Goal: Task Accomplishment & Management: Complete application form

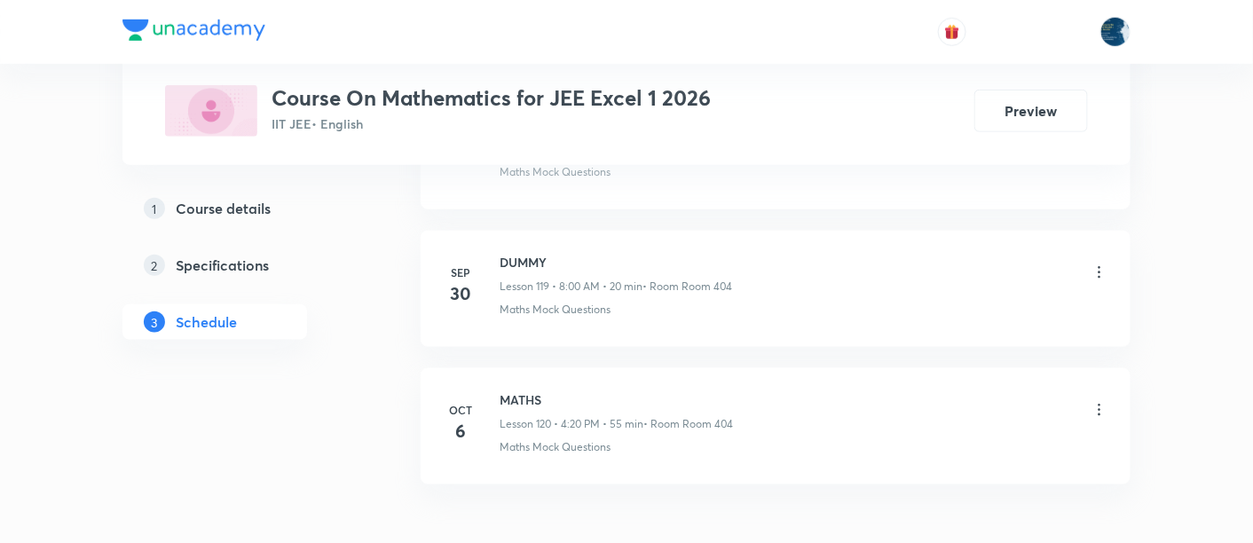
scroll to position [17430, 0]
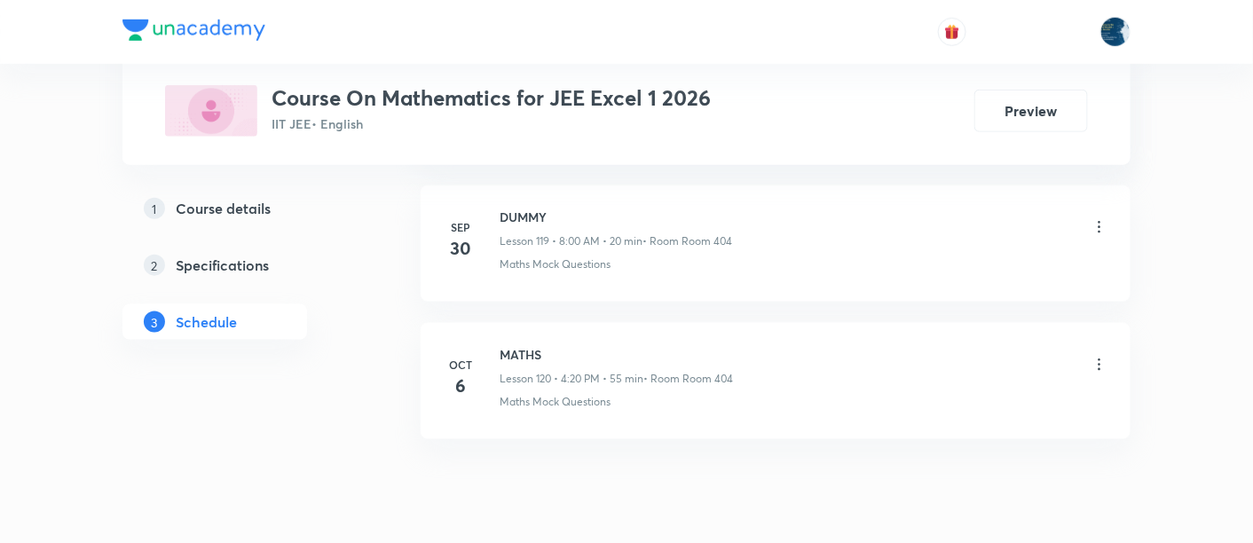
click at [509, 345] on h6 "MATHS" at bounding box center [615, 354] width 233 height 19
drag, startPoint x: 509, startPoint y: 292, endPoint x: 477, endPoint y: 288, distance: 32.1
click at [477, 345] on div "Oct 6 MATHS Lesson 120 • 4:20 PM • 55 min • Room Room 404 Maths Mock Questions" at bounding box center [775, 377] width 665 height 65
click at [509, 345] on h6 "MATHS" at bounding box center [615, 354] width 233 height 19
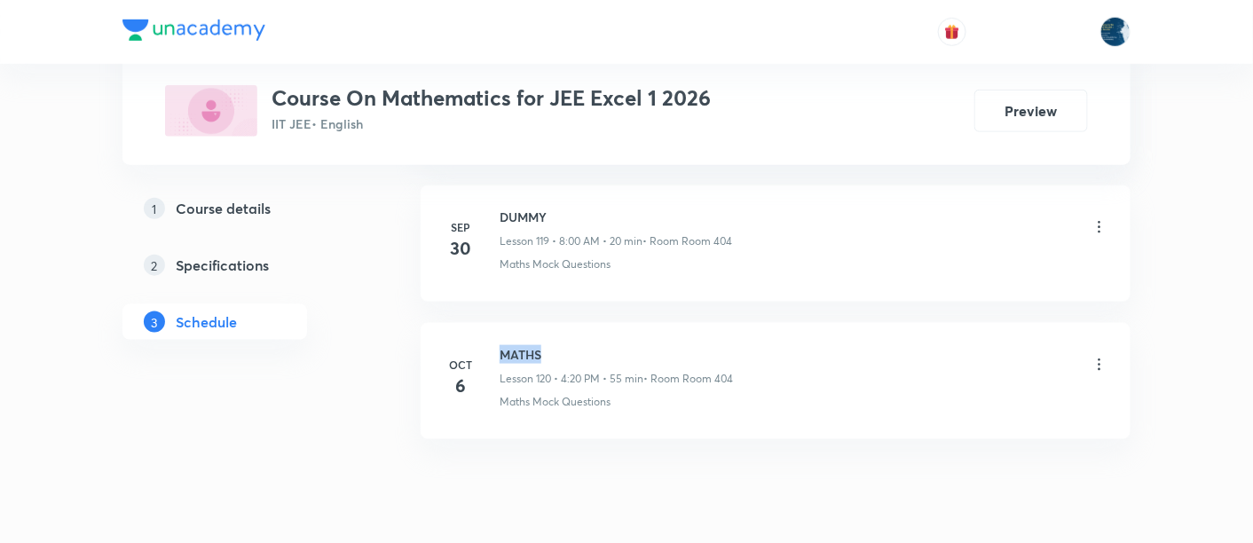
click at [509, 345] on h6 "MATHS" at bounding box center [615, 354] width 233 height 19
copy h6 "MATHS"
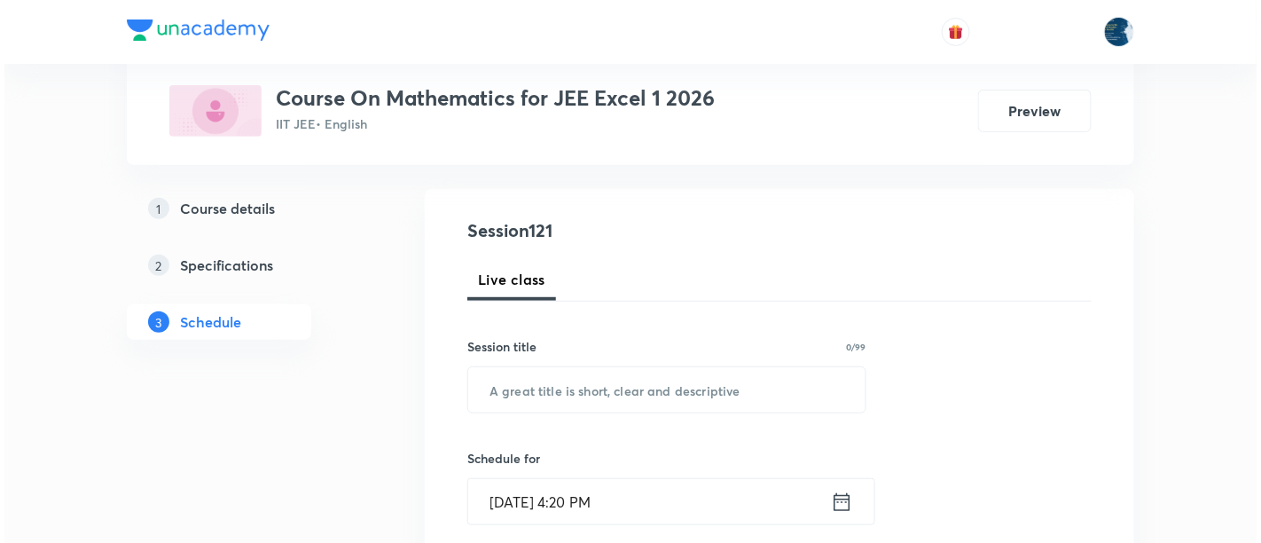
scroll to position [263, 0]
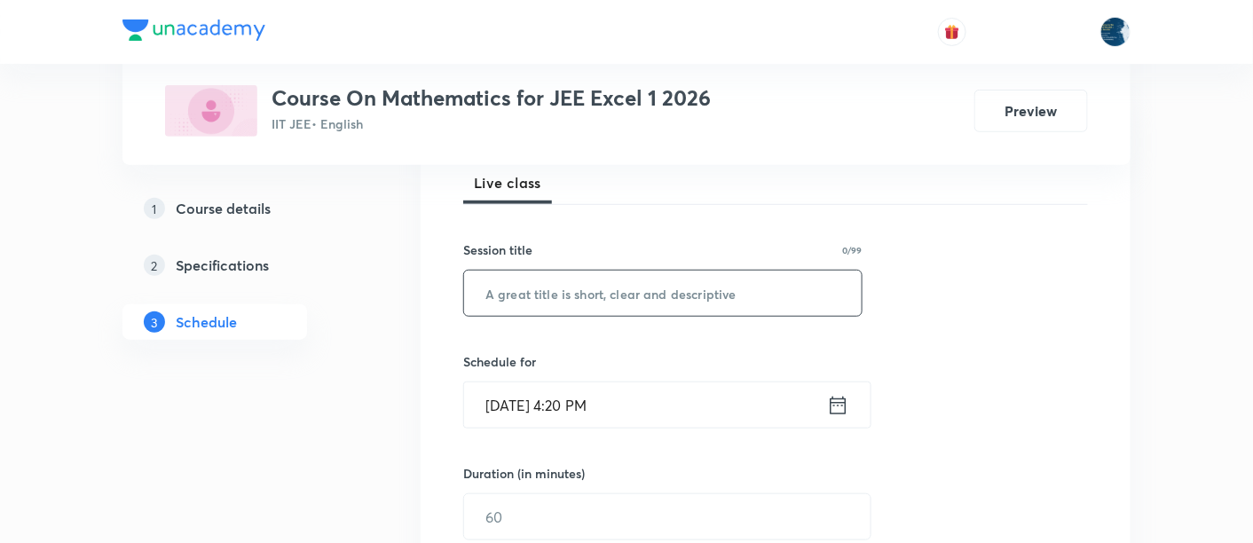
click at [564, 303] on input "text" at bounding box center [662, 293] width 397 height 45
paste input "MATHS"
type input "MATHS"
click at [653, 391] on input "Oct 7, 2025, 4:20 PM" at bounding box center [645, 404] width 363 height 45
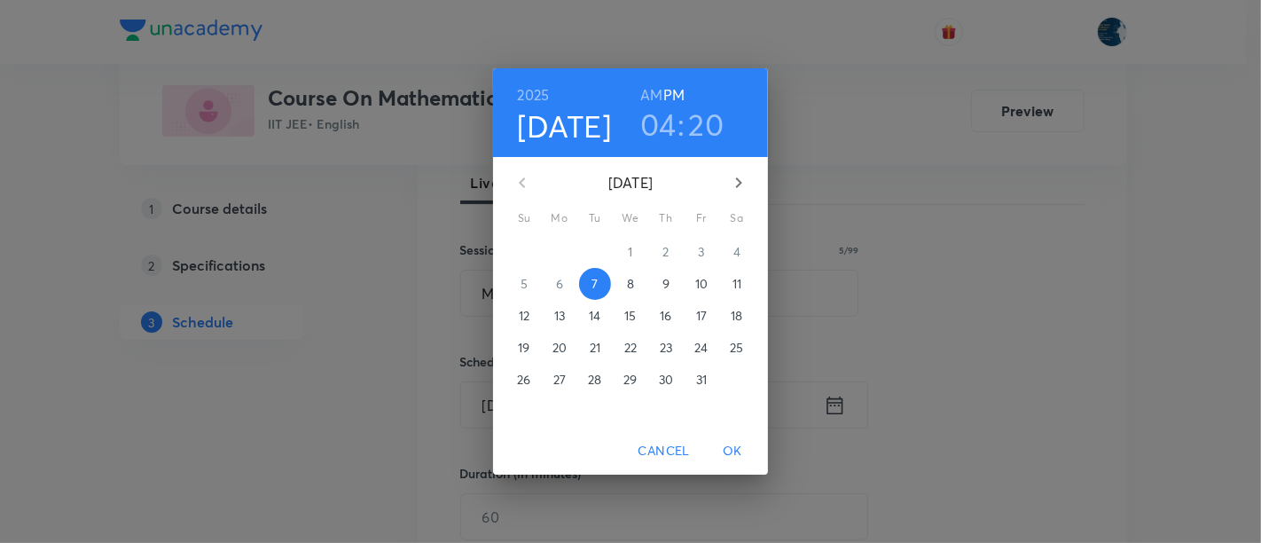
click at [699, 120] on h3 "20" at bounding box center [706, 124] width 35 height 37
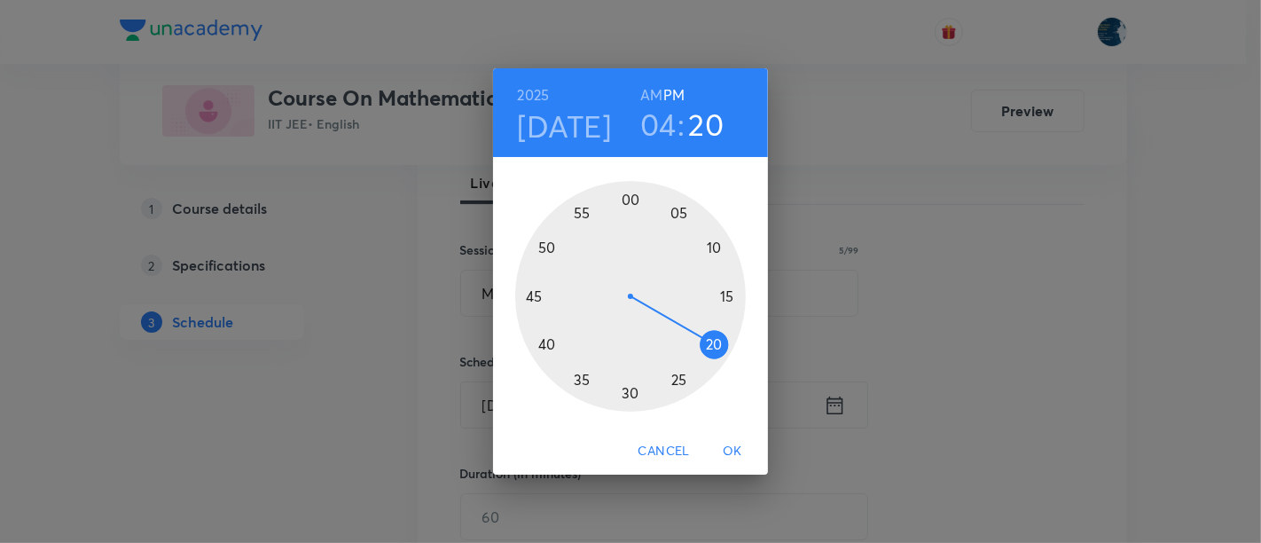
click at [682, 379] on div at bounding box center [630, 296] width 231 height 231
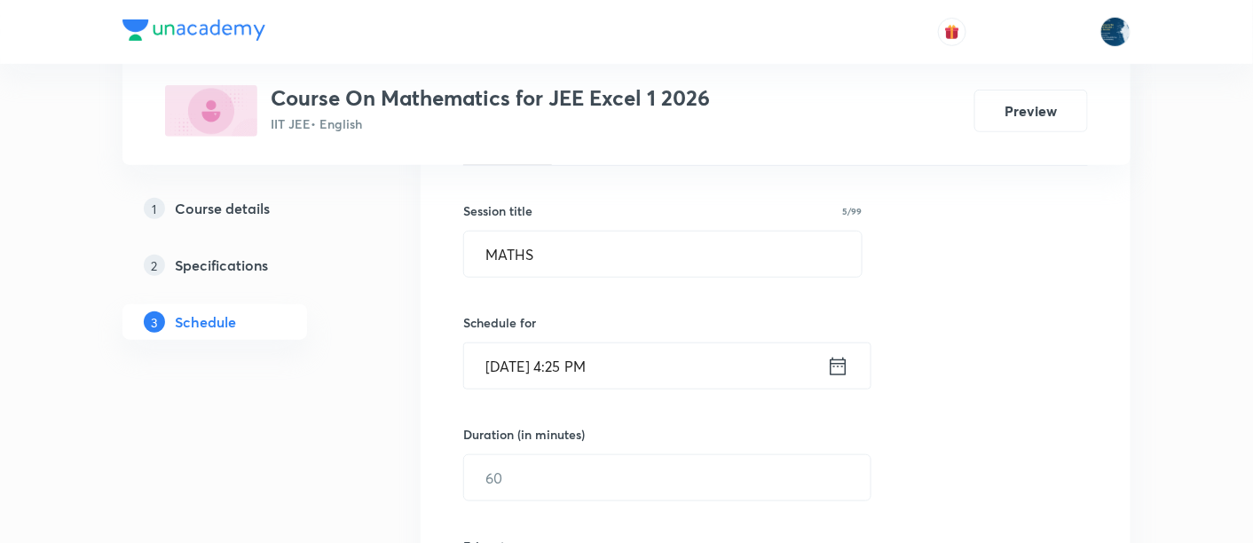
scroll to position [394, 0]
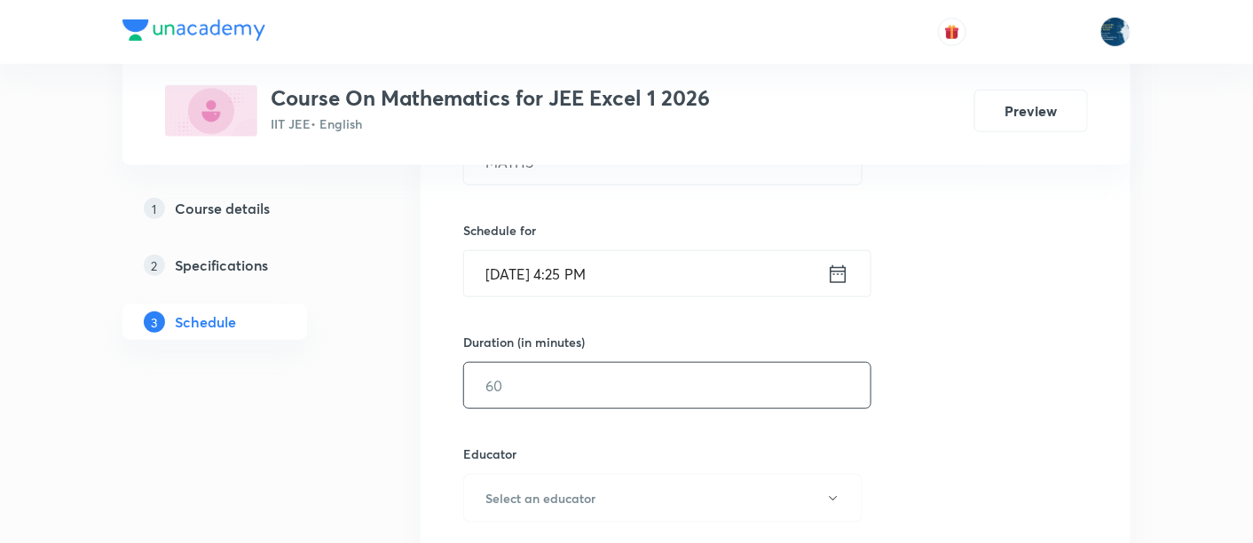
click at [554, 383] on input "text" at bounding box center [667, 385] width 406 height 45
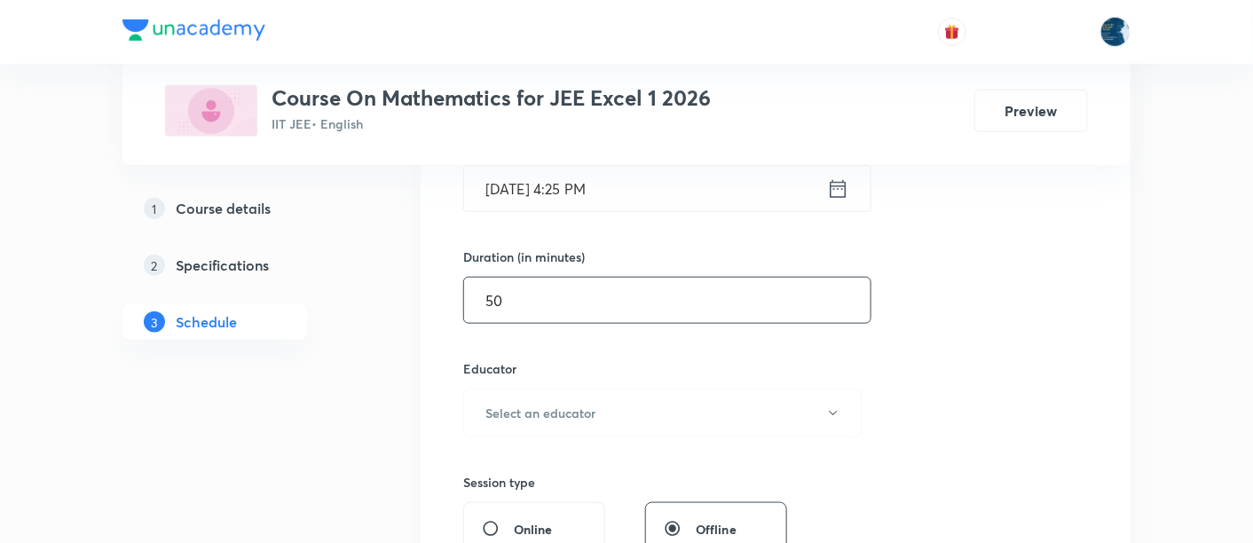
scroll to position [525, 0]
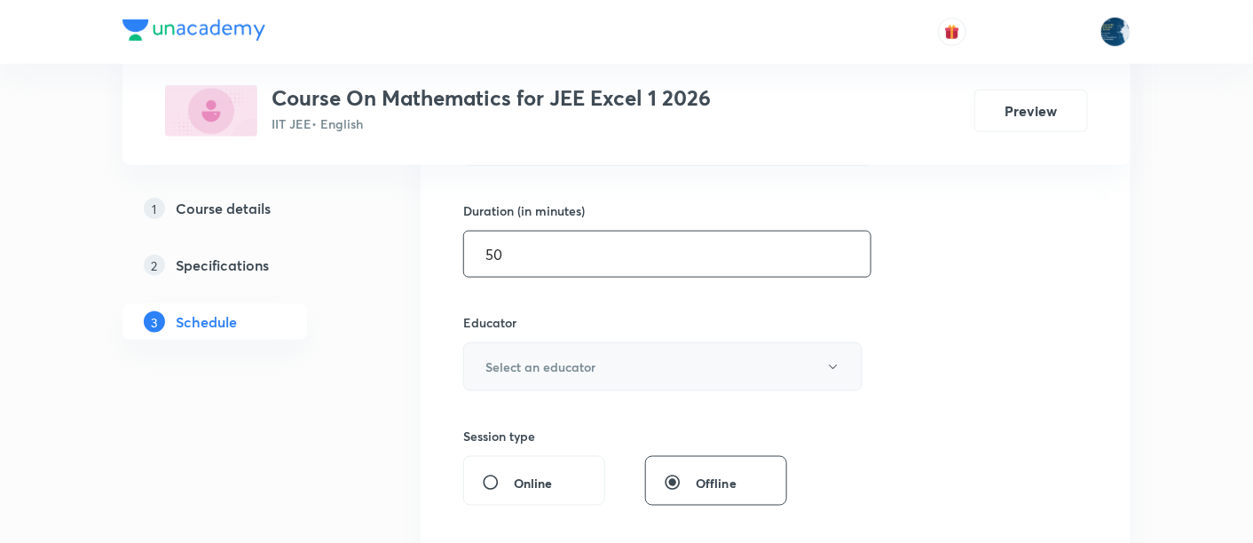
type input "50"
click at [550, 372] on h6 "Select an educator" at bounding box center [540, 367] width 110 height 19
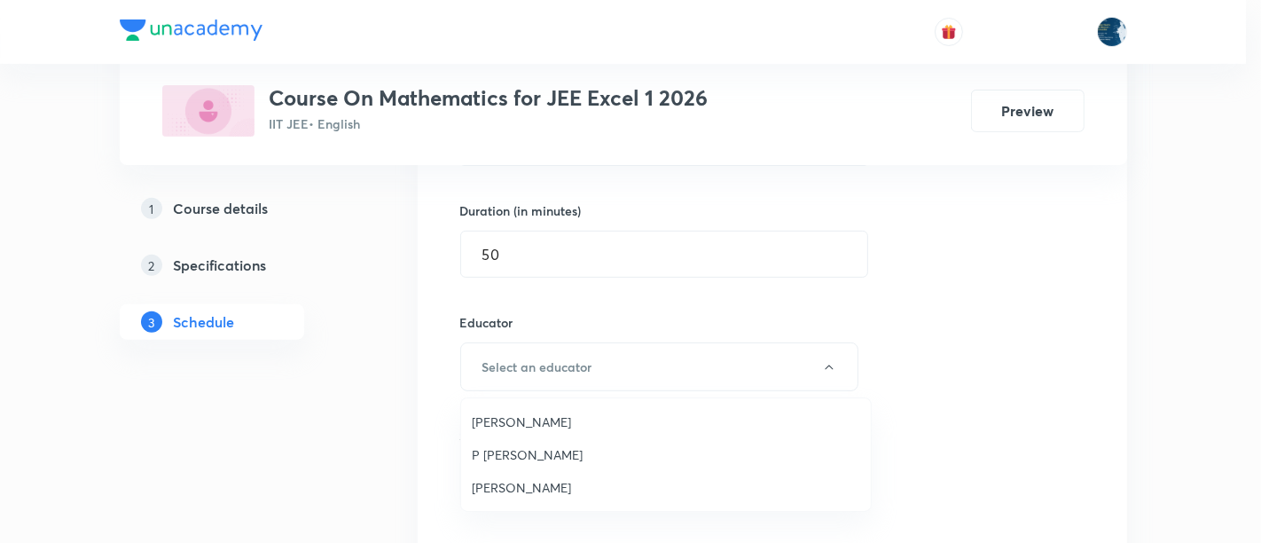
click at [506, 426] on span "Polampalli Rajesh" at bounding box center [666, 422] width 389 height 19
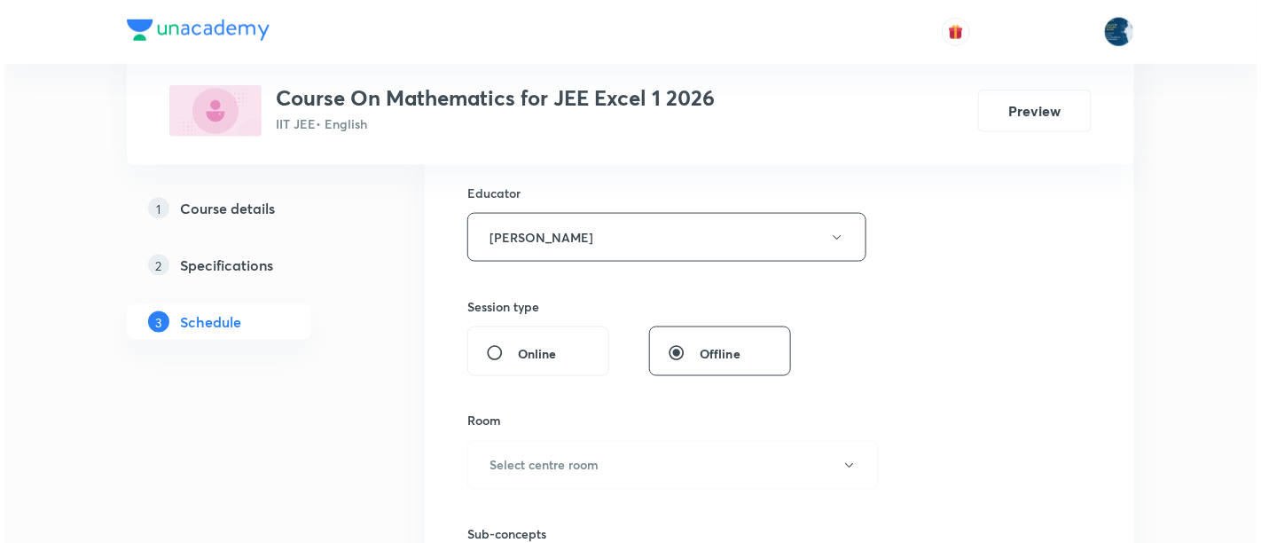
scroll to position [788, 0]
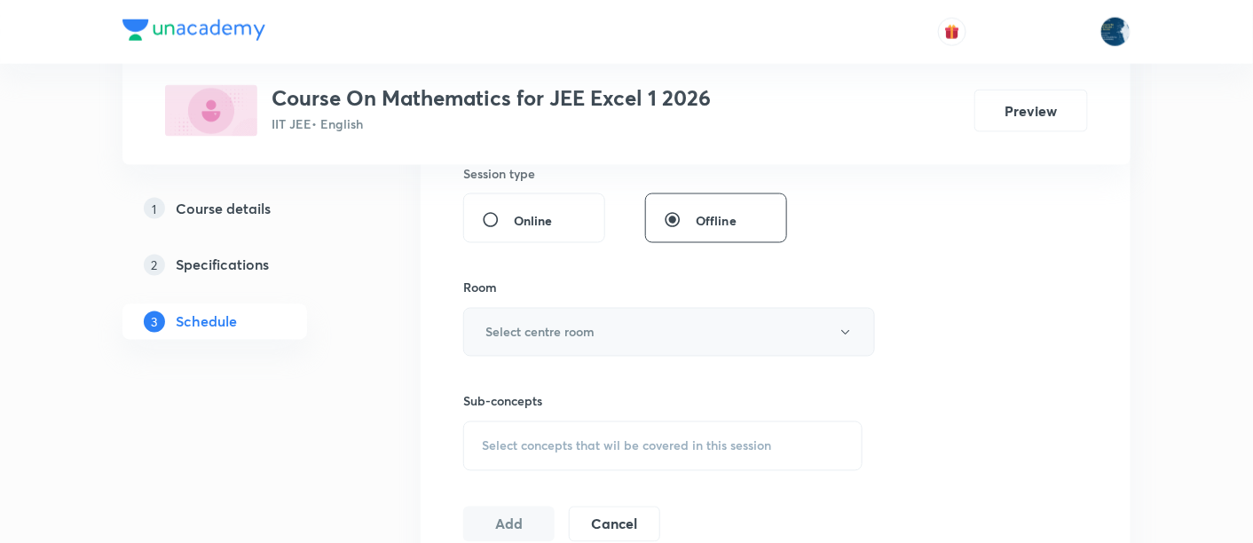
click at [561, 334] on h6 "Select centre room" at bounding box center [539, 332] width 109 height 19
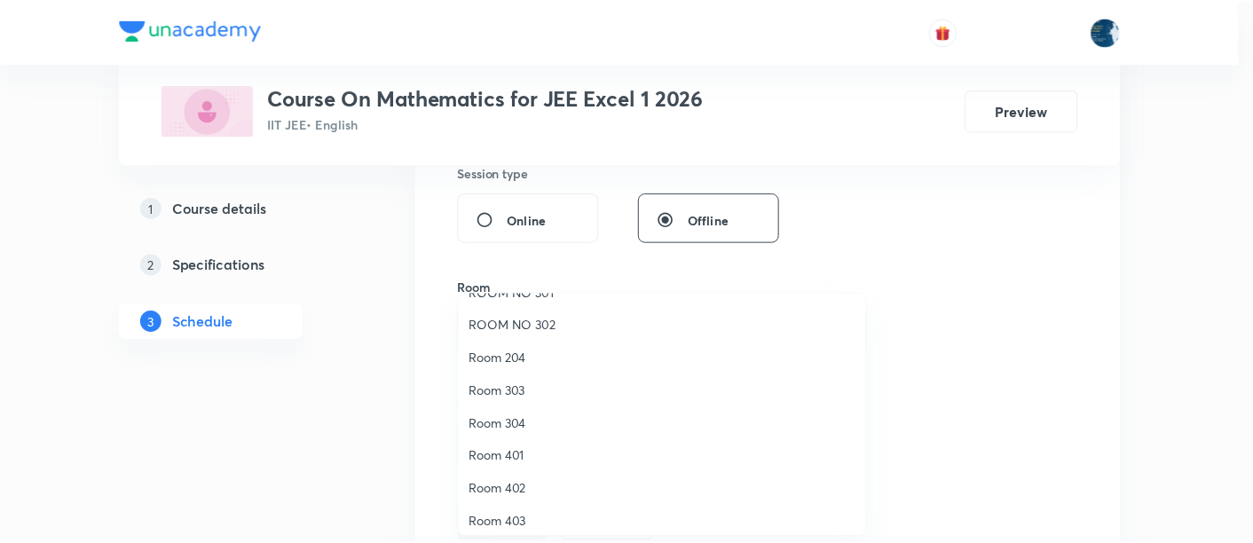
scroll to position [328, 0]
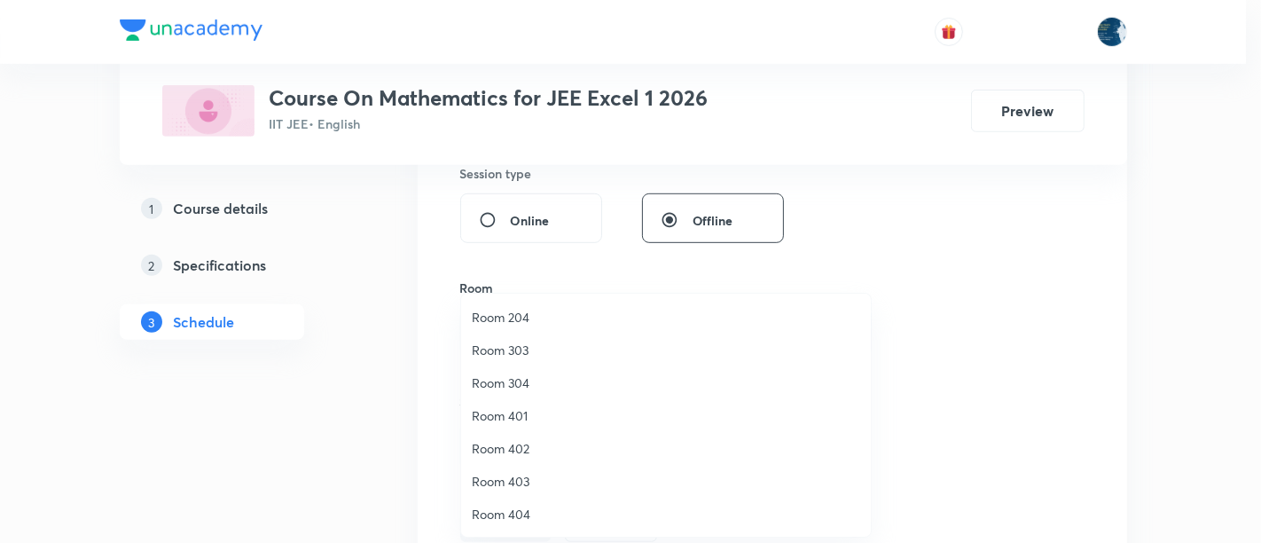
click at [529, 500] on li "Room 404" at bounding box center [666, 514] width 410 height 33
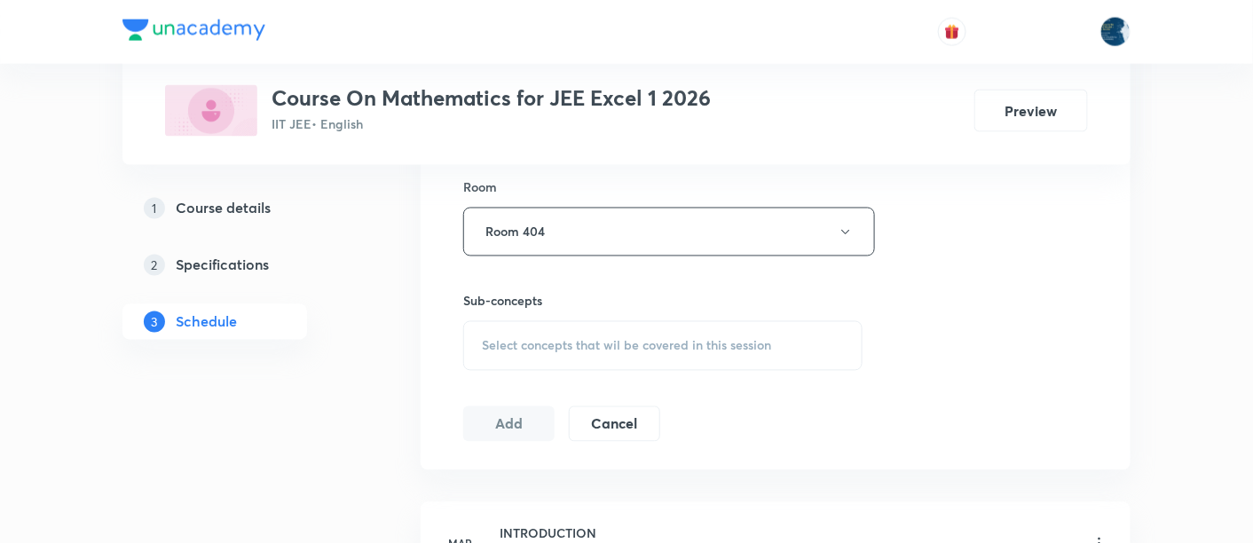
scroll to position [920, 0]
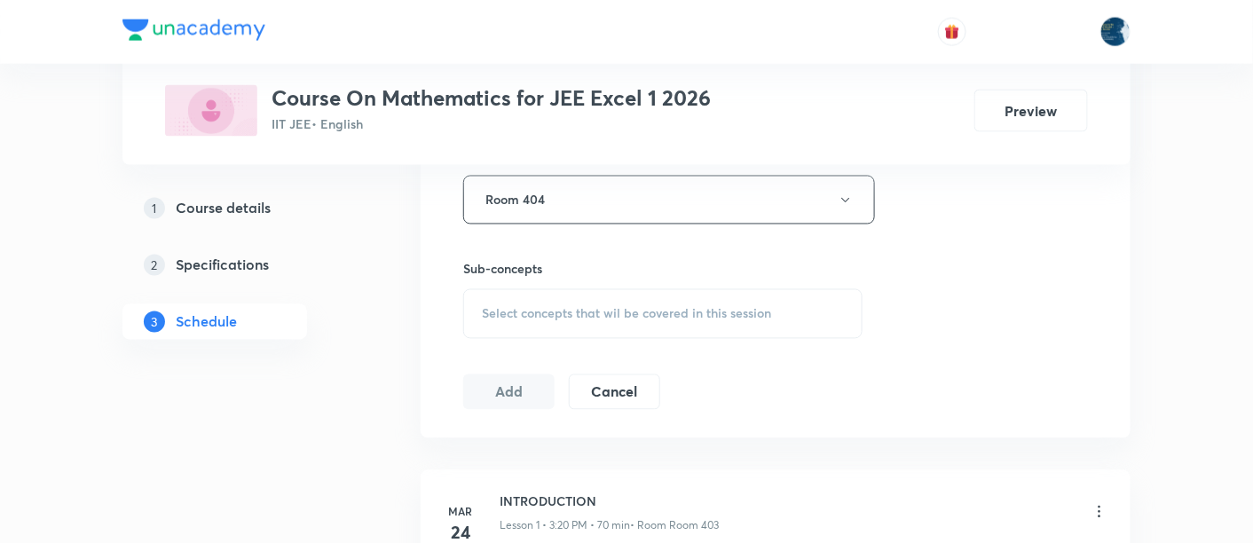
click at [479, 312] on div "Select concepts that wil be covered in this session" at bounding box center [662, 314] width 399 height 50
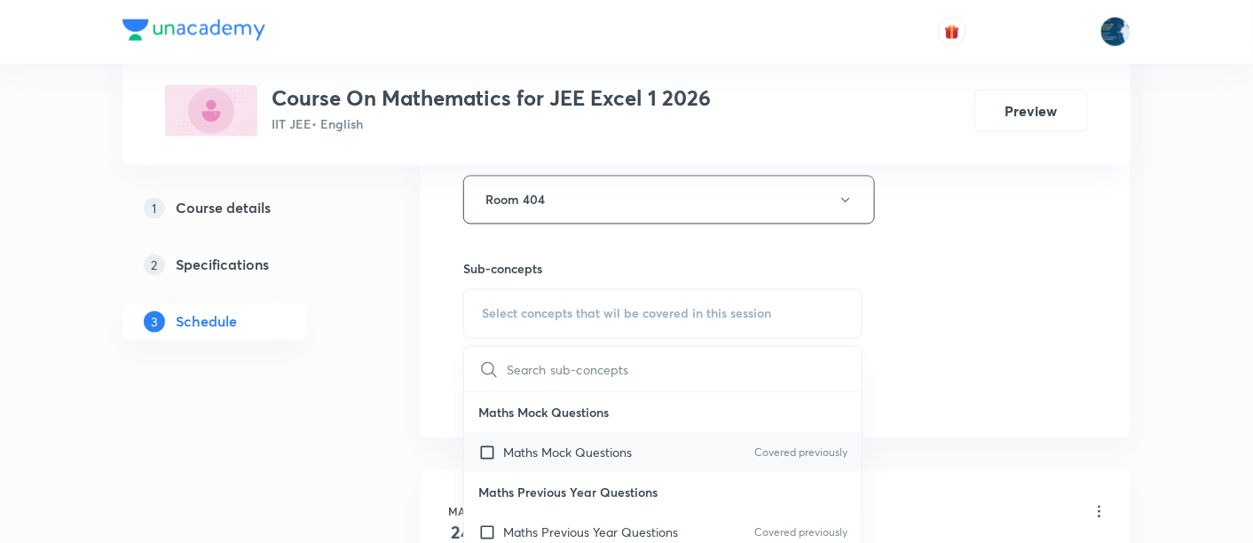
click at [572, 444] on p "Maths Mock Questions" at bounding box center [567, 453] width 129 height 19
checkbox input "true"
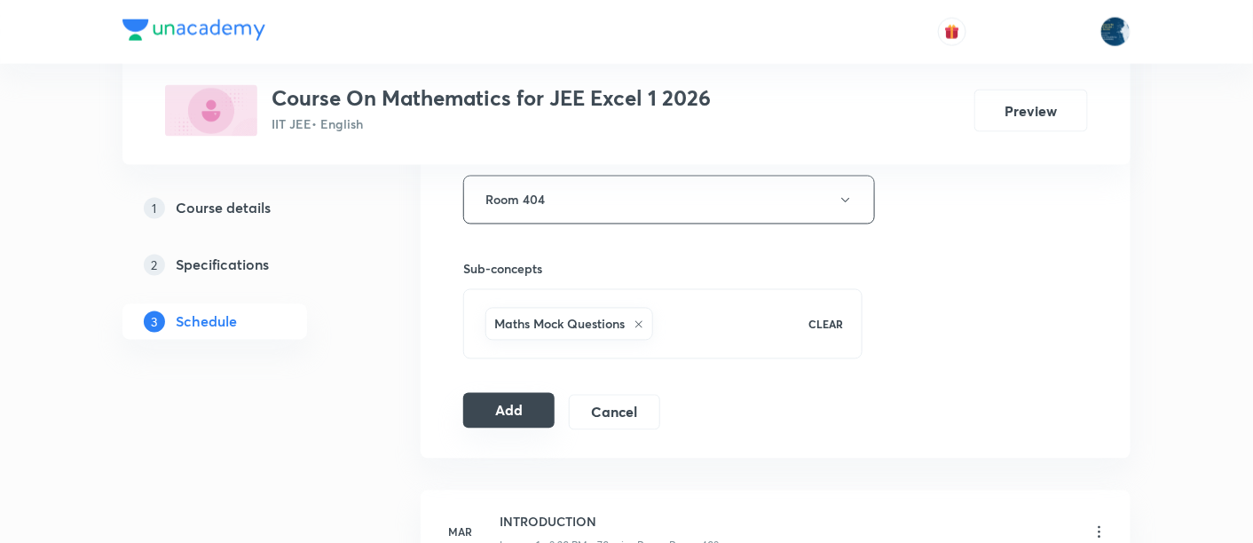
click at [539, 412] on button "Add" at bounding box center [508, 410] width 91 height 35
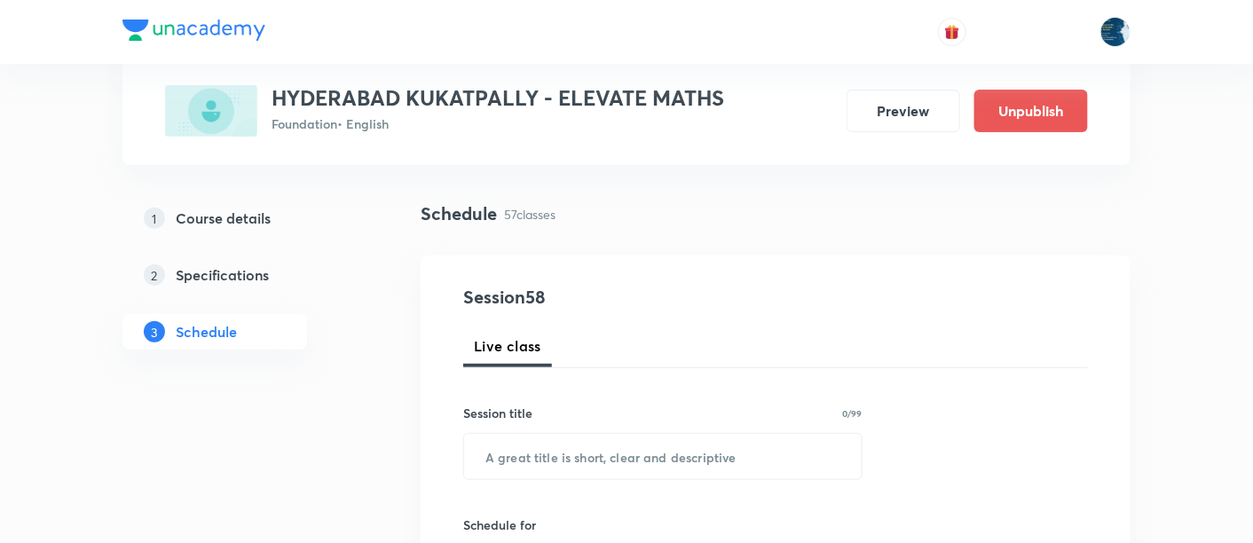
scroll to position [131, 0]
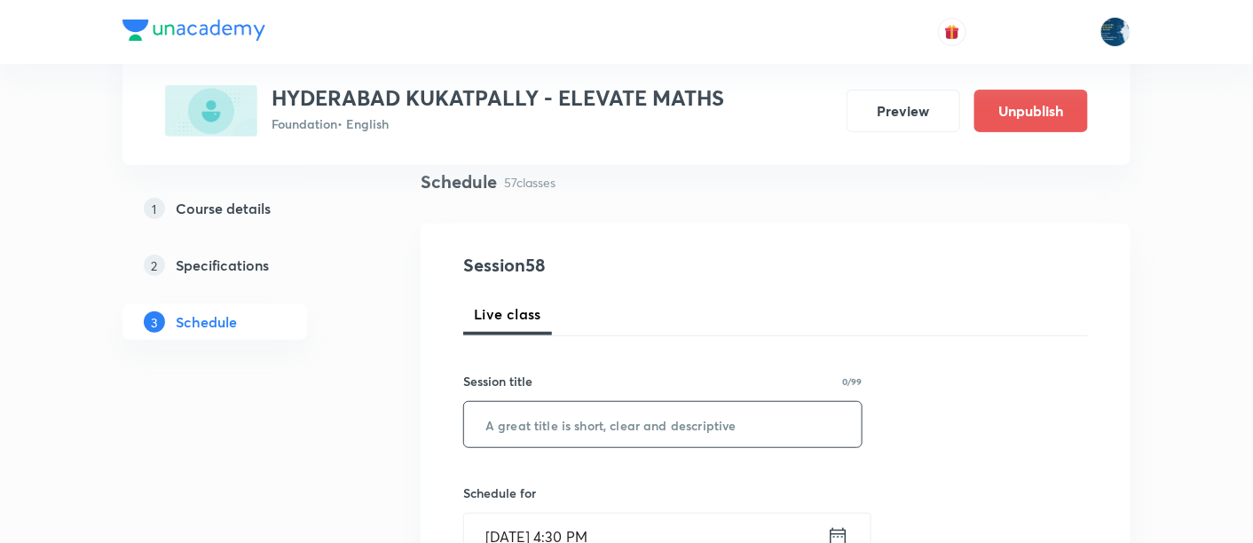
click at [515, 427] on input "text" at bounding box center [662, 424] width 397 height 45
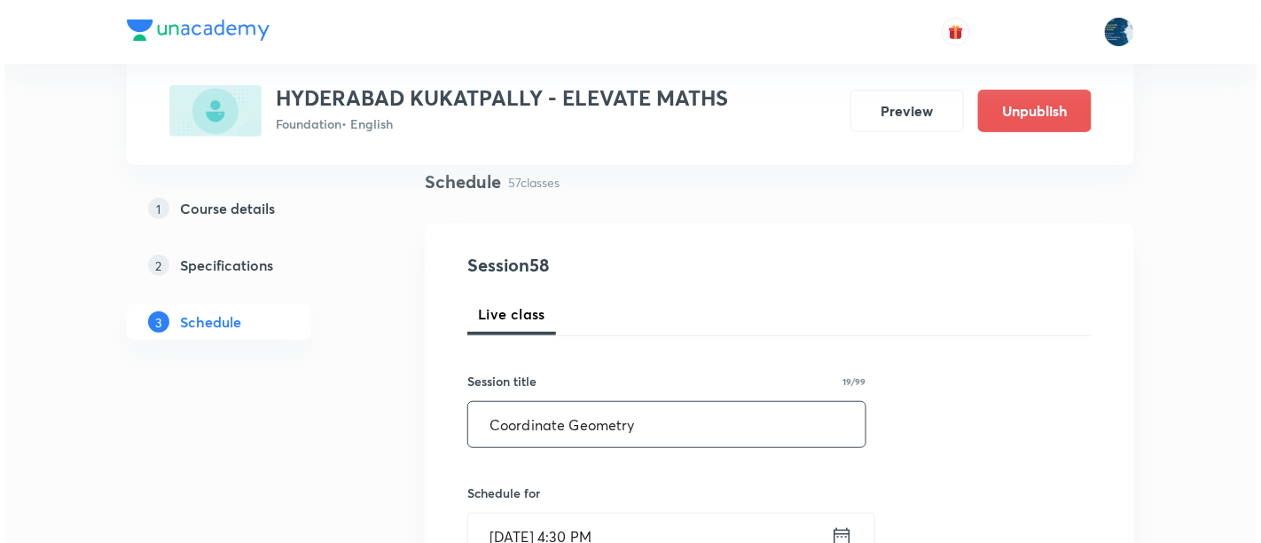
scroll to position [263, 0]
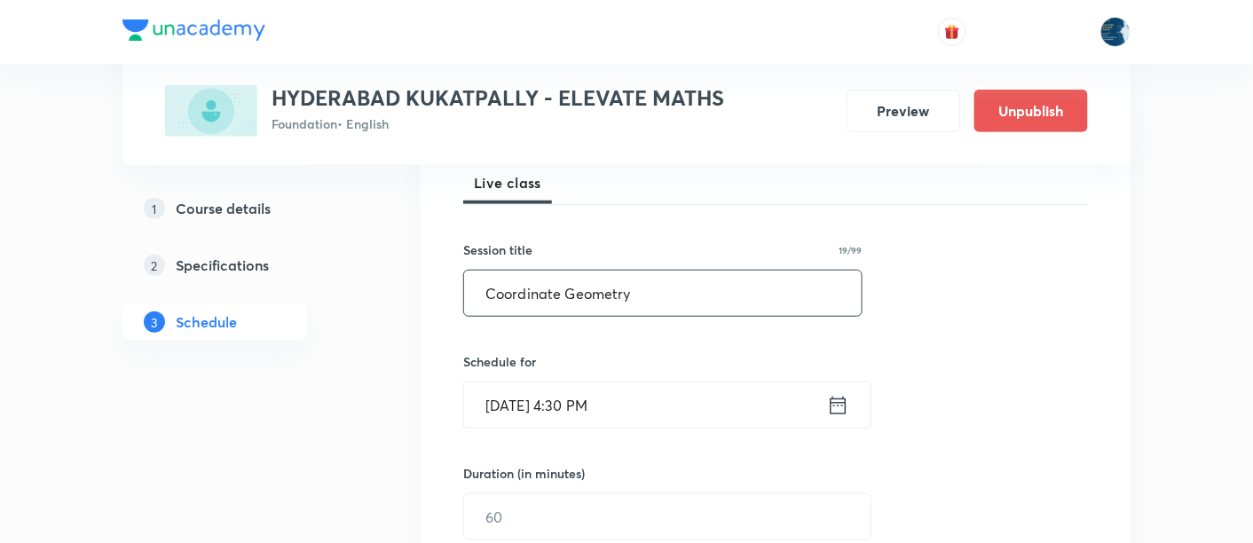
type input "Coordinate Geometry"
click at [647, 392] on input "Oct 7, 2025, 4:30 PM" at bounding box center [645, 404] width 363 height 45
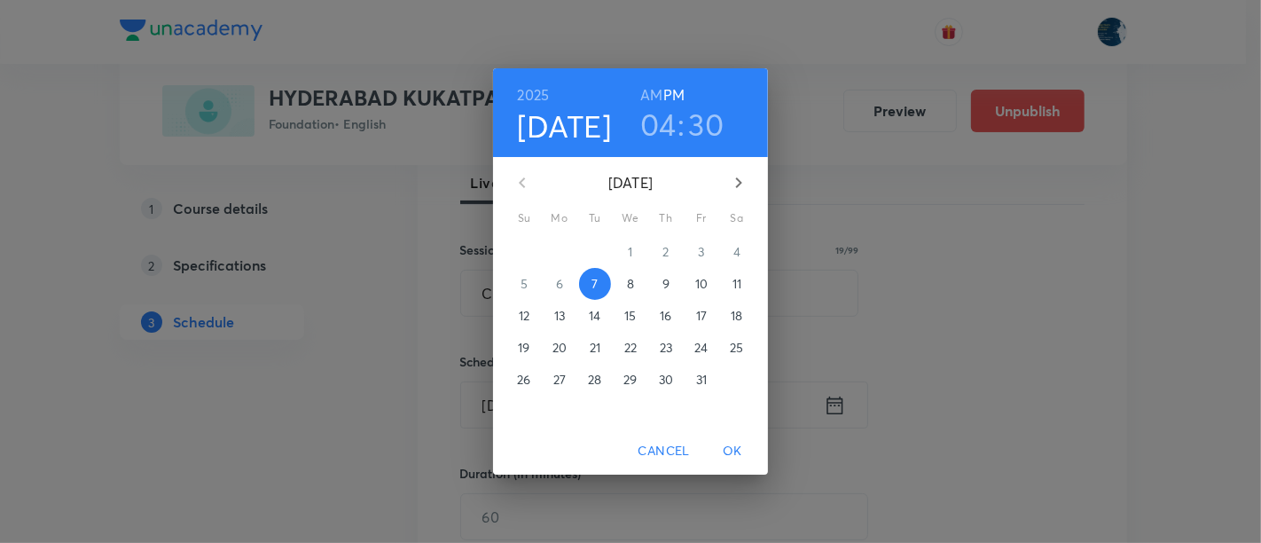
click at [656, 119] on h3 "04" at bounding box center [659, 124] width 36 height 37
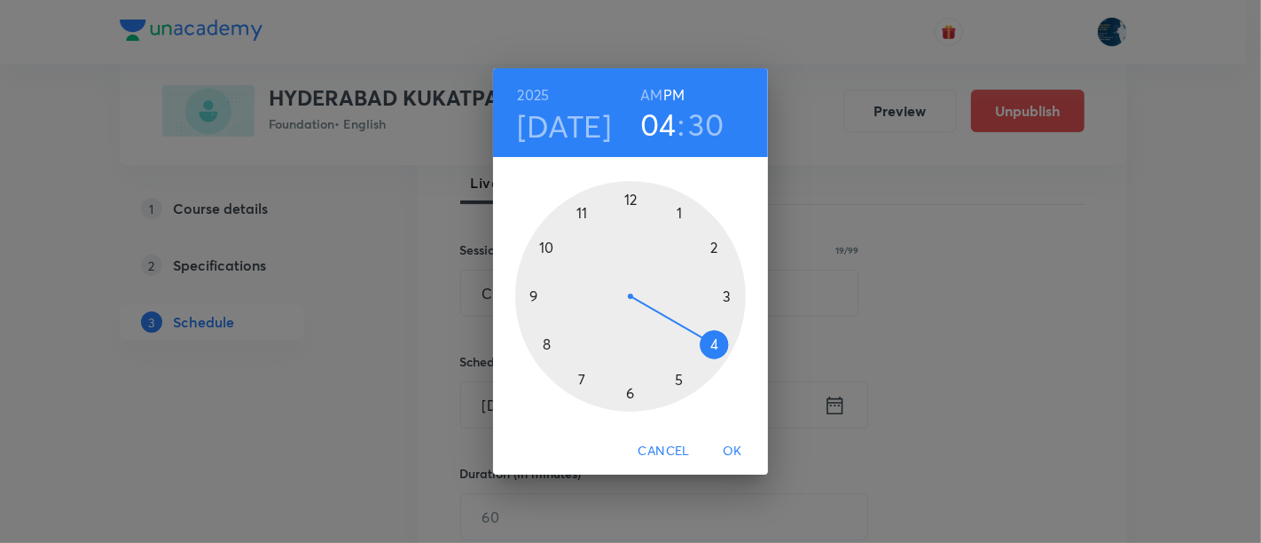
click at [687, 386] on div at bounding box center [630, 296] width 231 height 231
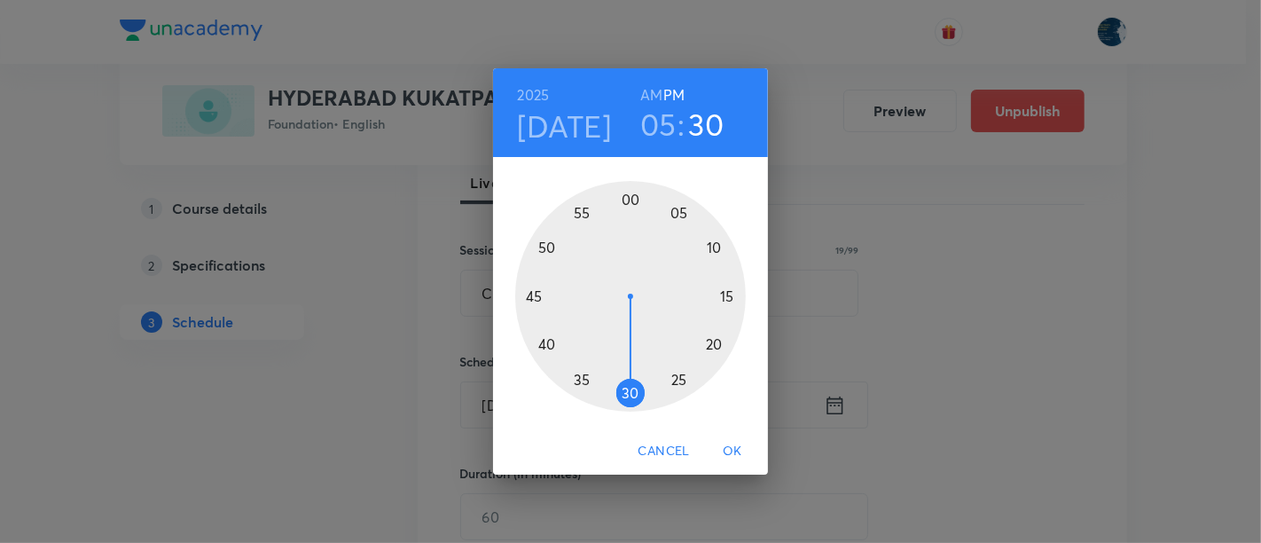
click at [626, 391] on div at bounding box center [630, 296] width 231 height 231
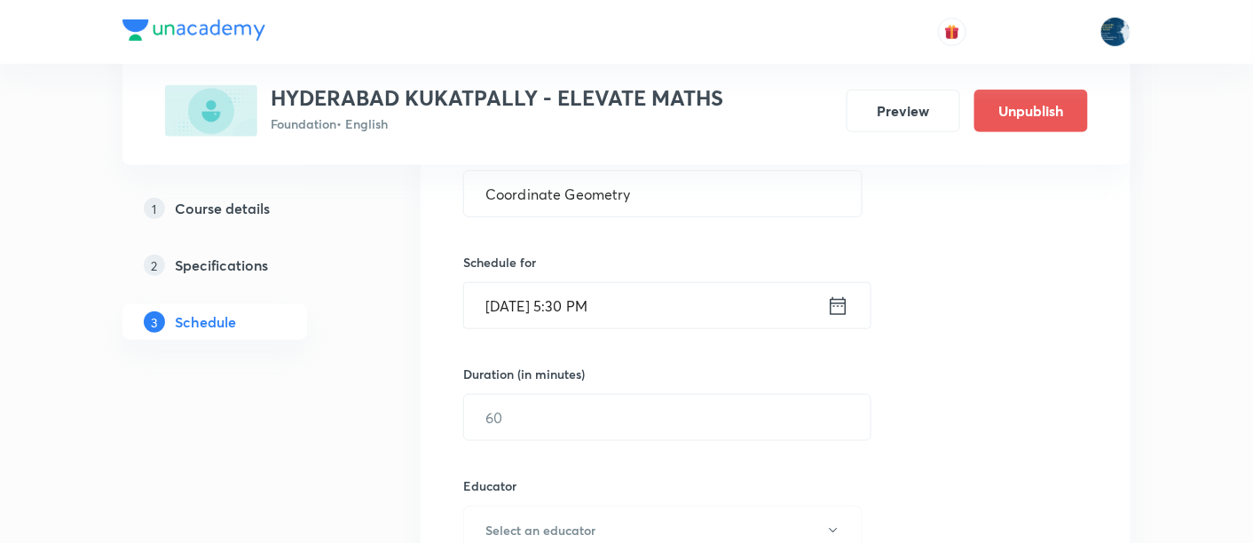
scroll to position [394, 0]
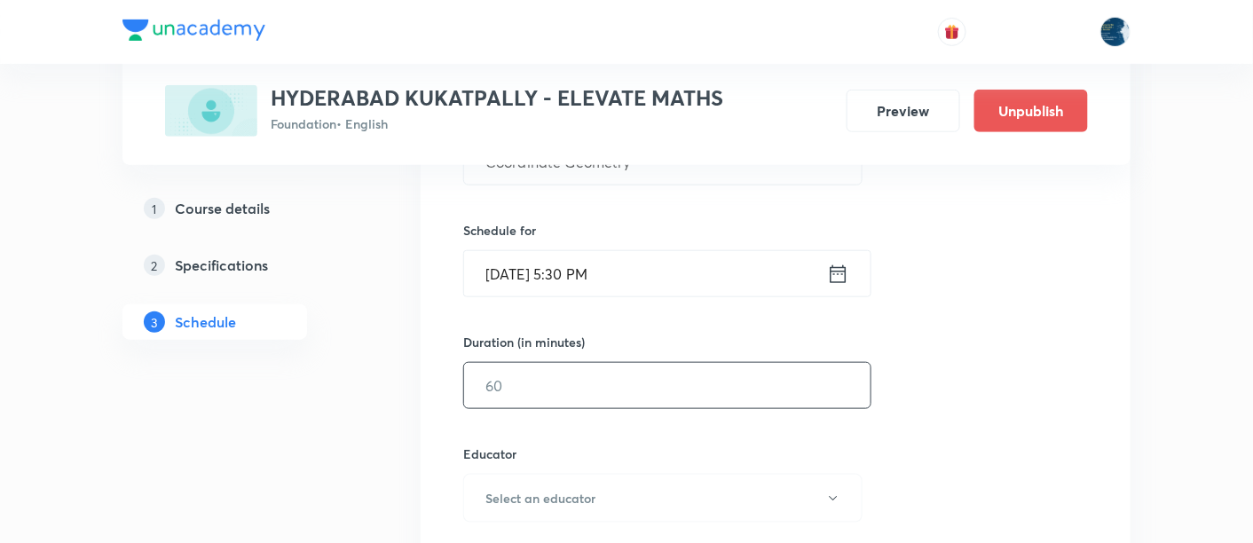
click at [515, 403] on input "text" at bounding box center [667, 385] width 406 height 45
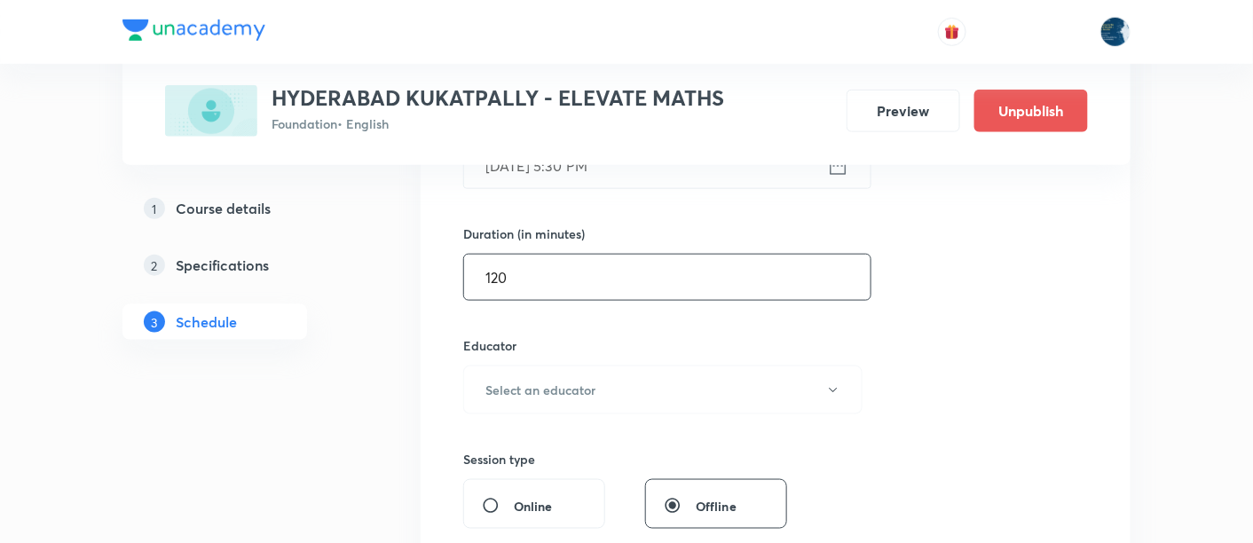
scroll to position [525, 0]
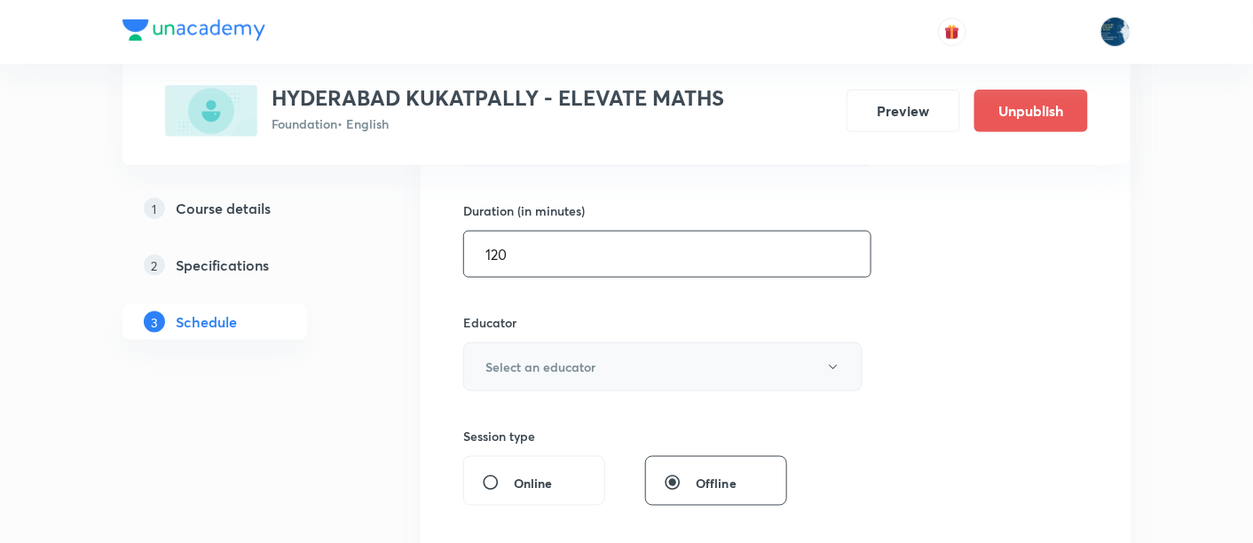
type input "120"
click at [550, 374] on button "Select an educator" at bounding box center [662, 366] width 399 height 49
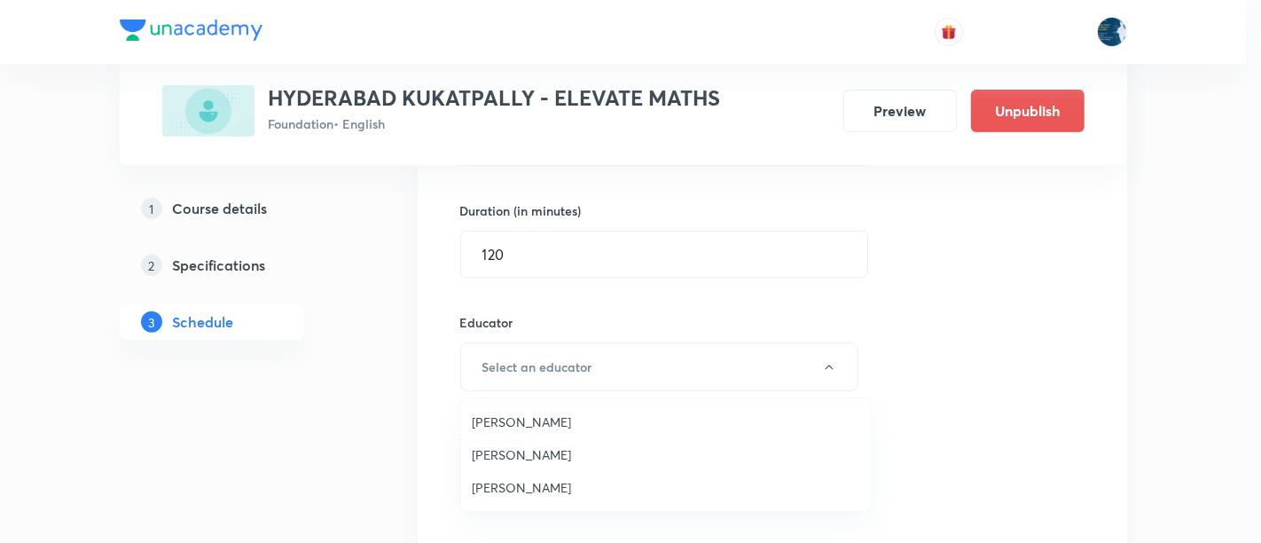
click at [517, 451] on span "Bussa Rani" at bounding box center [666, 454] width 389 height 19
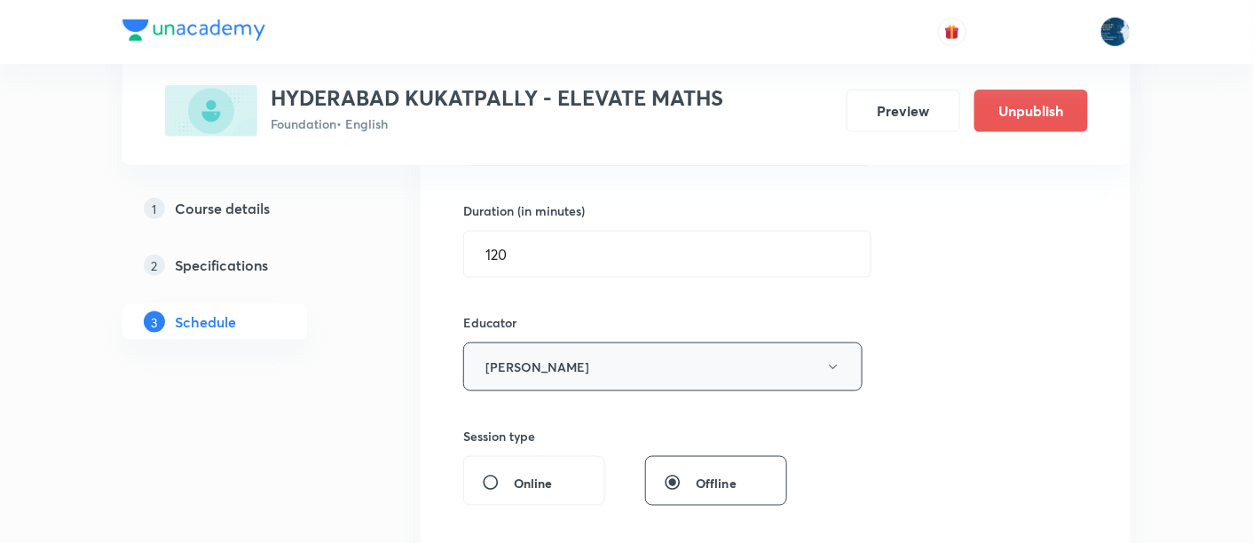
click at [522, 375] on button "Bussa Rani" at bounding box center [662, 366] width 399 height 49
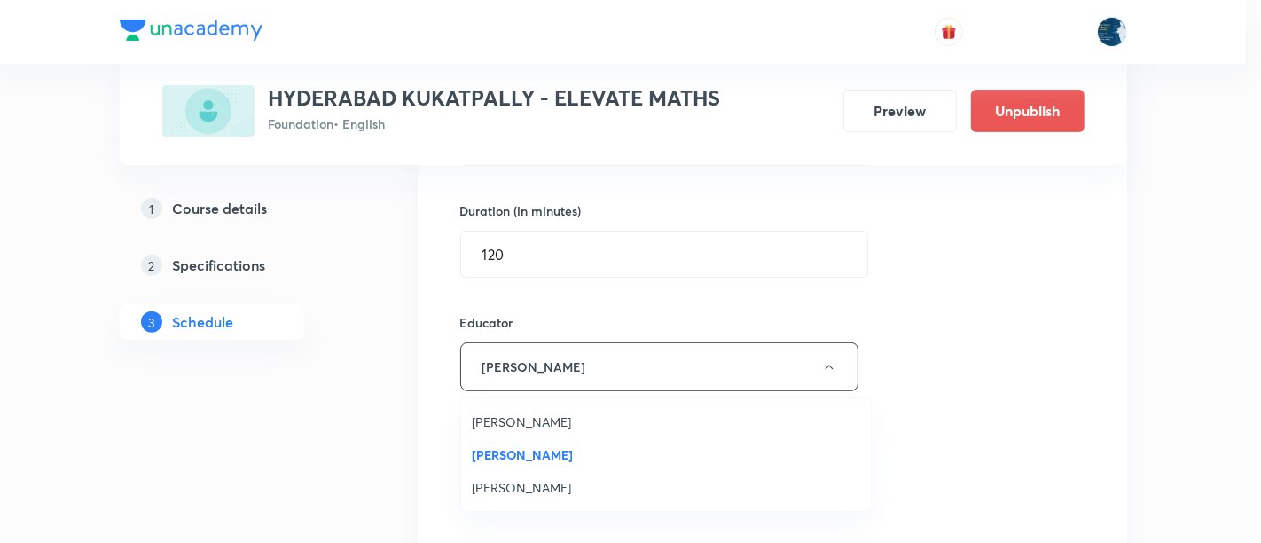
click at [517, 420] on span "Laxmipriya Sahu" at bounding box center [666, 422] width 389 height 19
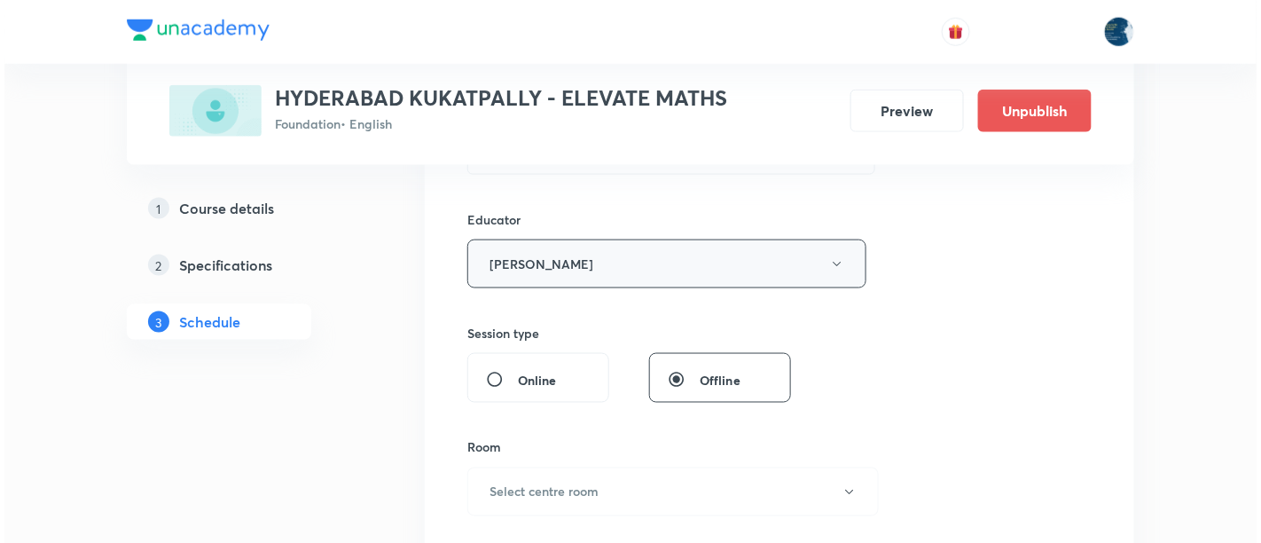
scroll to position [788, 0]
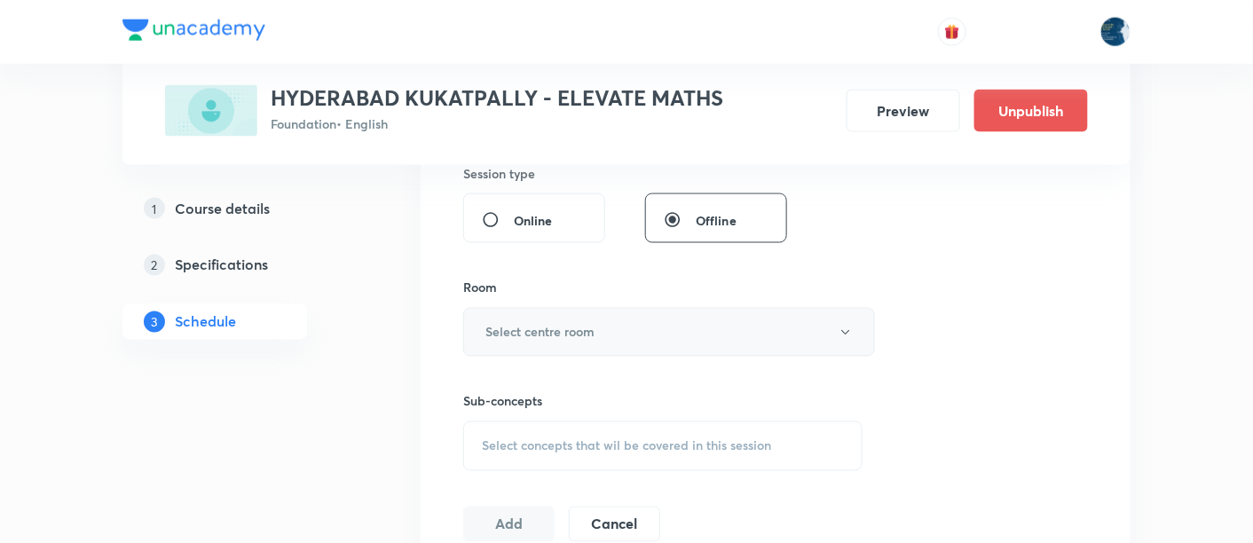
click at [540, 324] on h6 "Select centre room" at bounding box center [539, 332] width 109 height 19
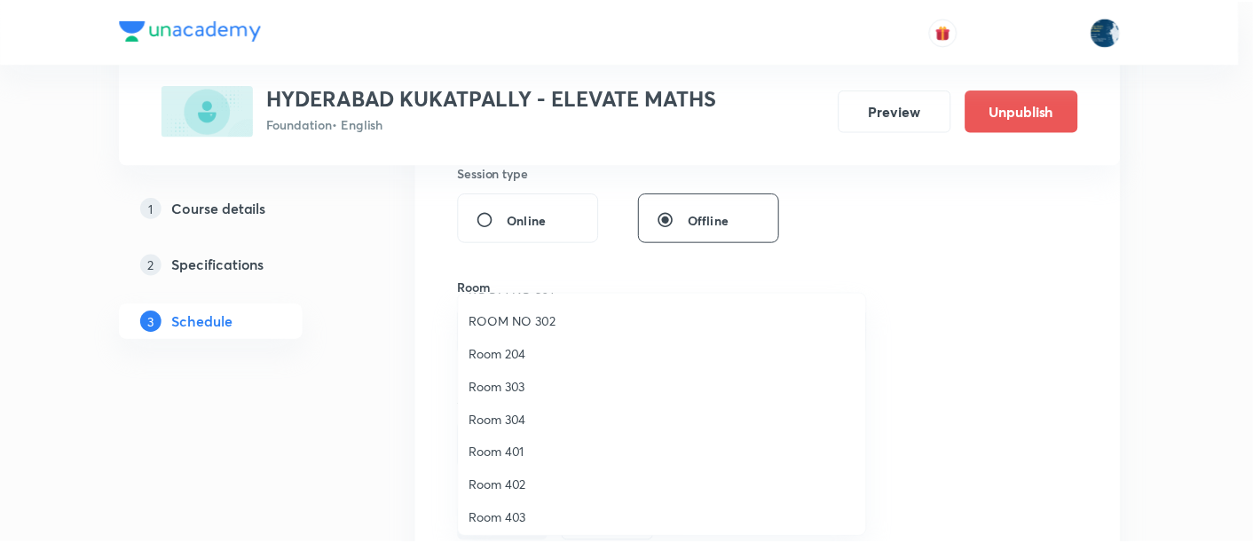
scroll to position [328, 0]
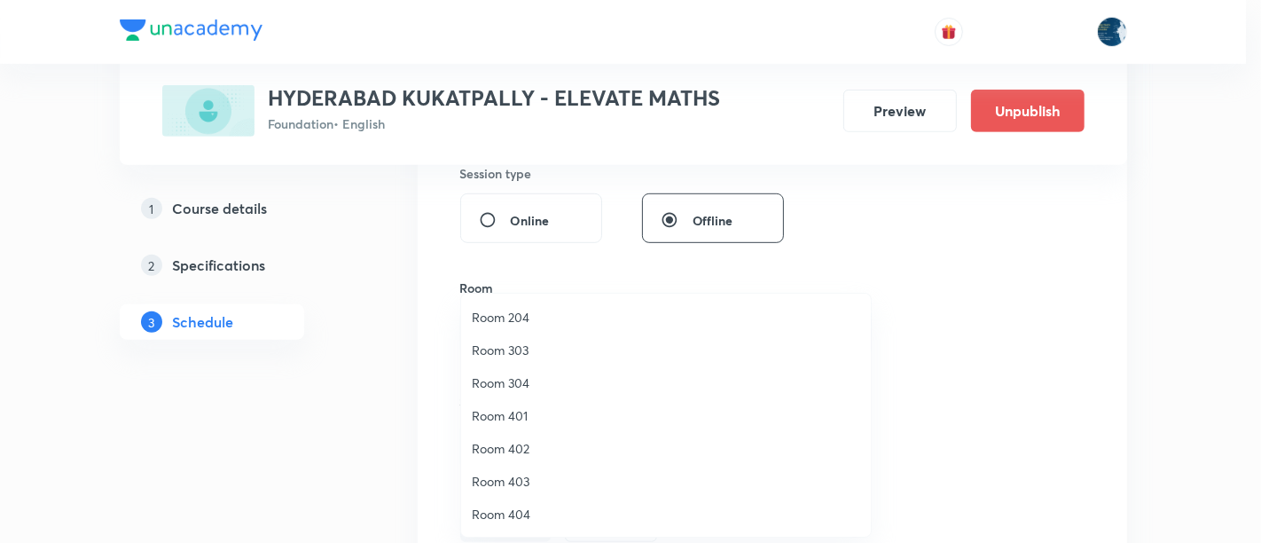
click at [509, 318] on span "Room 204" at bounding box center [666, 317] width 389 height 19
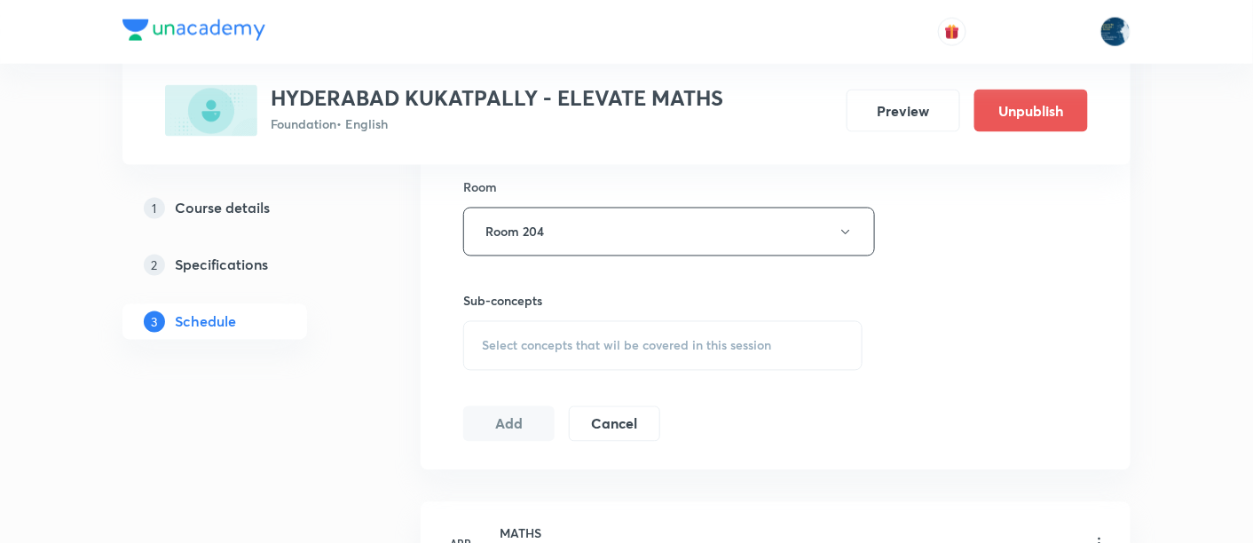
scroll to position [920, 0]
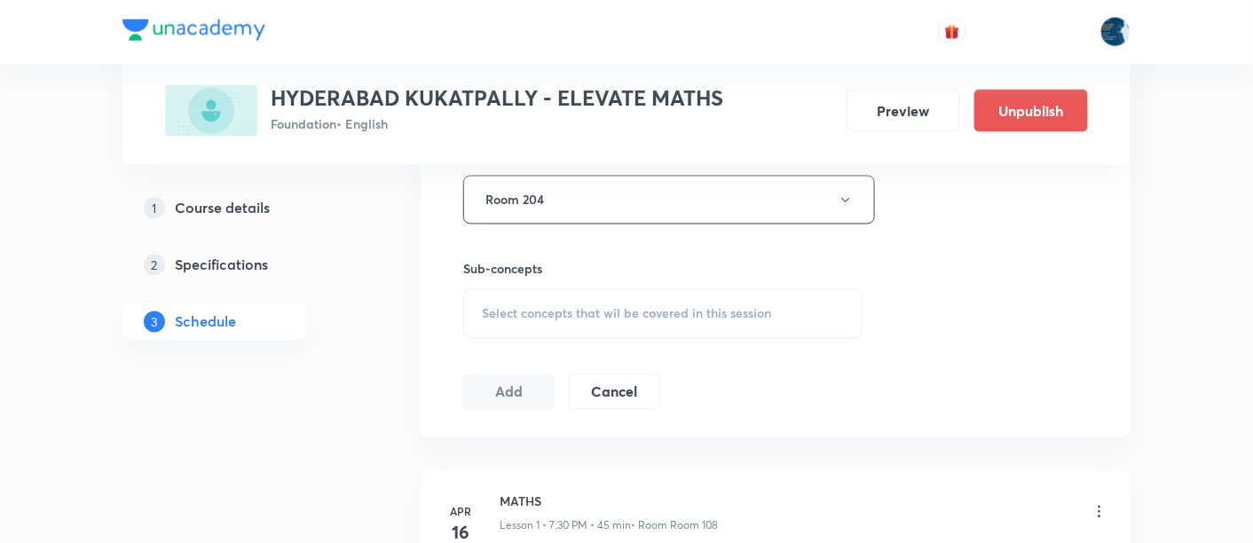
click at [478, 326] on div "Select concepts that wil be covered in this session" at bounding box center [662, 314] width 399 height 50
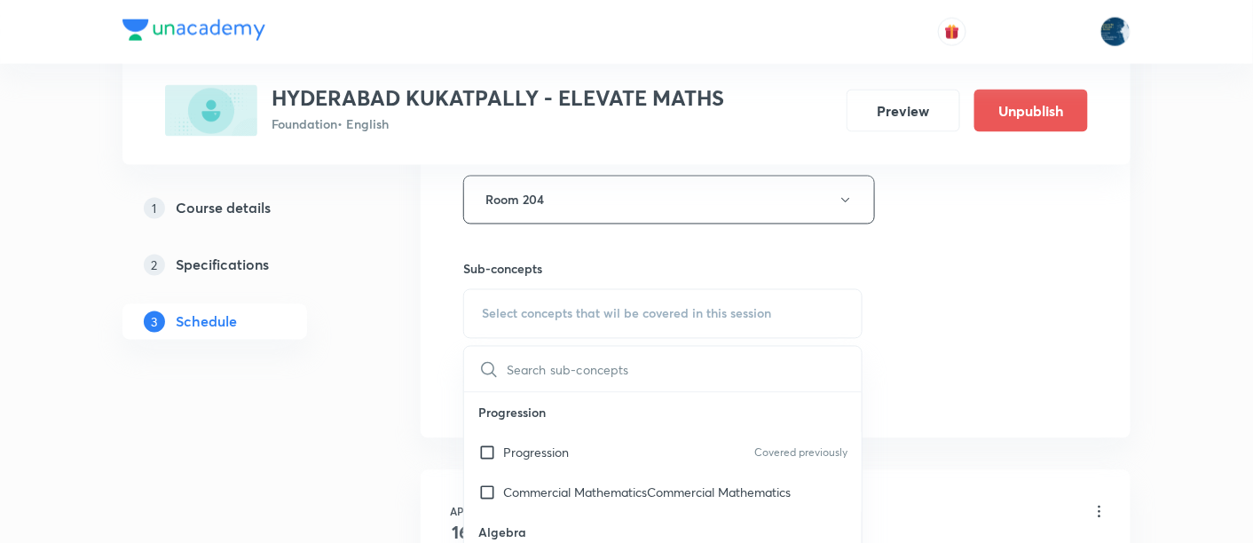
click at [555, 444] on p "Progression" at bounding box center [536, 453] width 66 height 19
checkbox input "true"
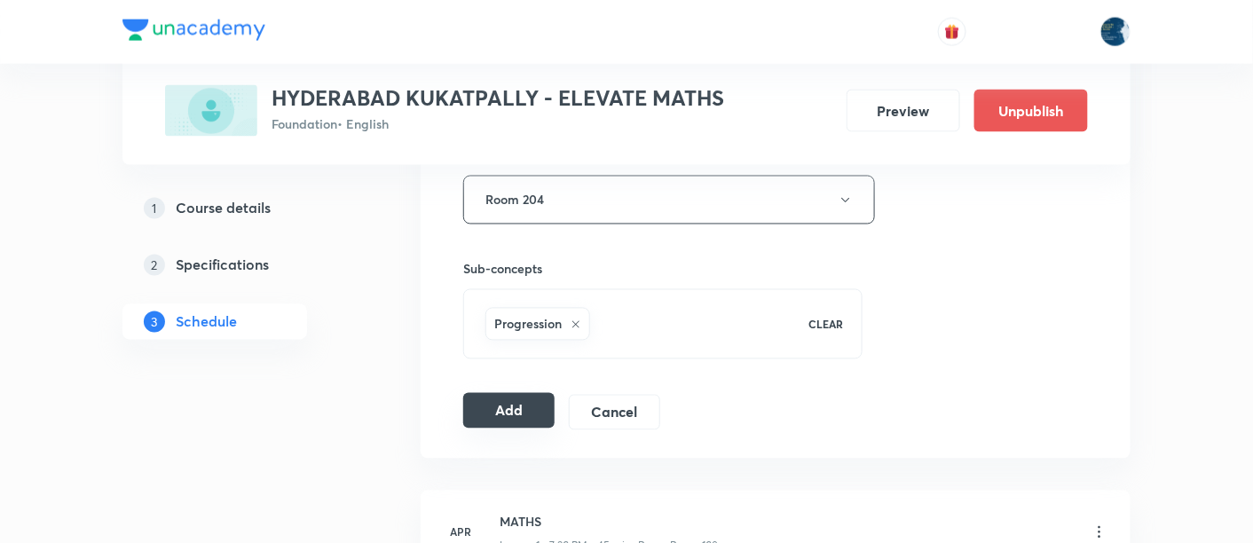
click at [499, 408] on button "Add" at bounding box center [508, 410] width 91 height 35
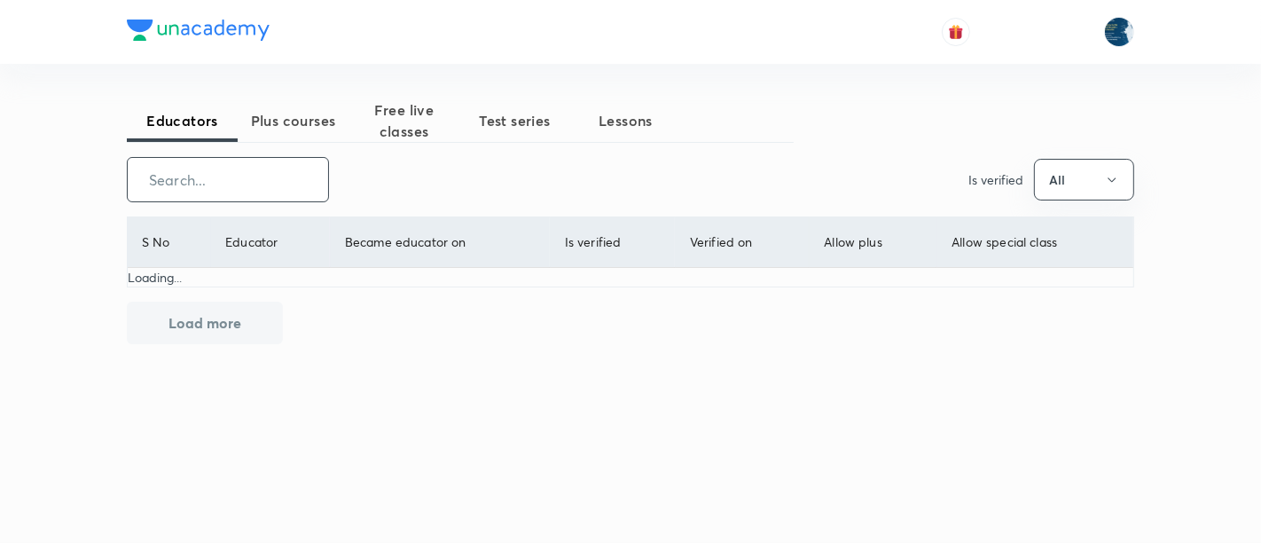
click at [250, 181] on input "text" at bounding box center [228, 179] width 200 height 45
type input "piyush"
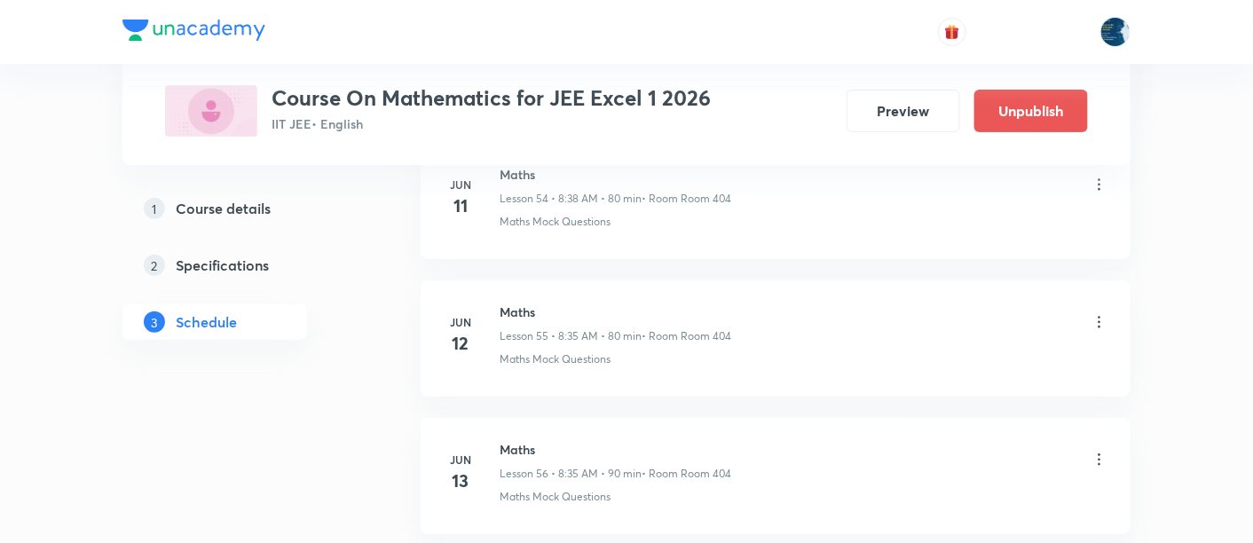
scroll to position [8367, 0]
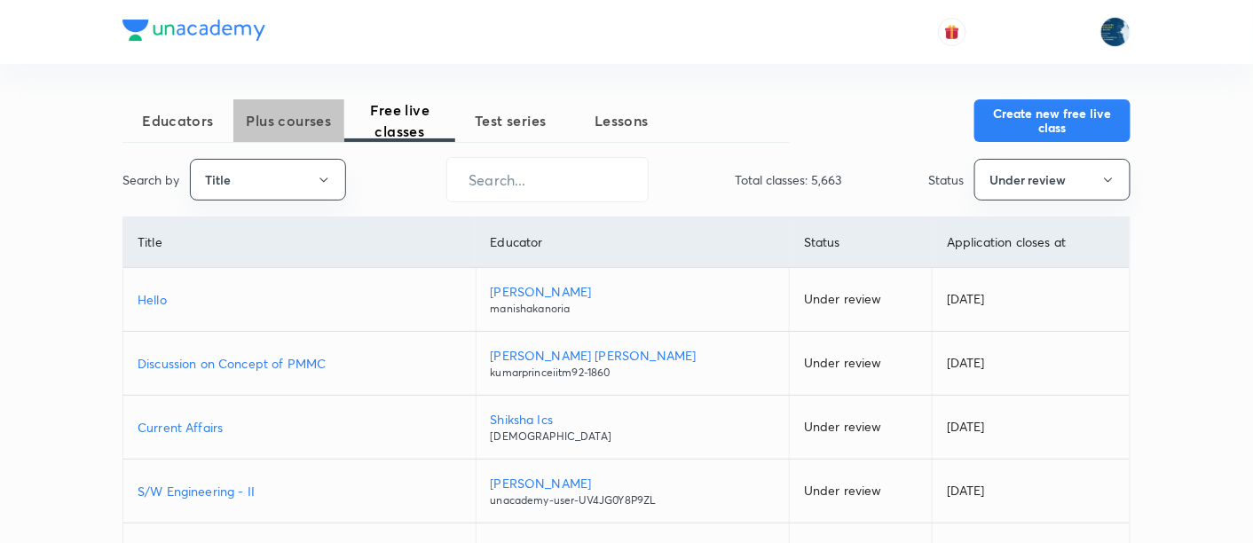
click at [292, 117] on span "Plus courses" at bounding box center [288, 120] width 111 height 21
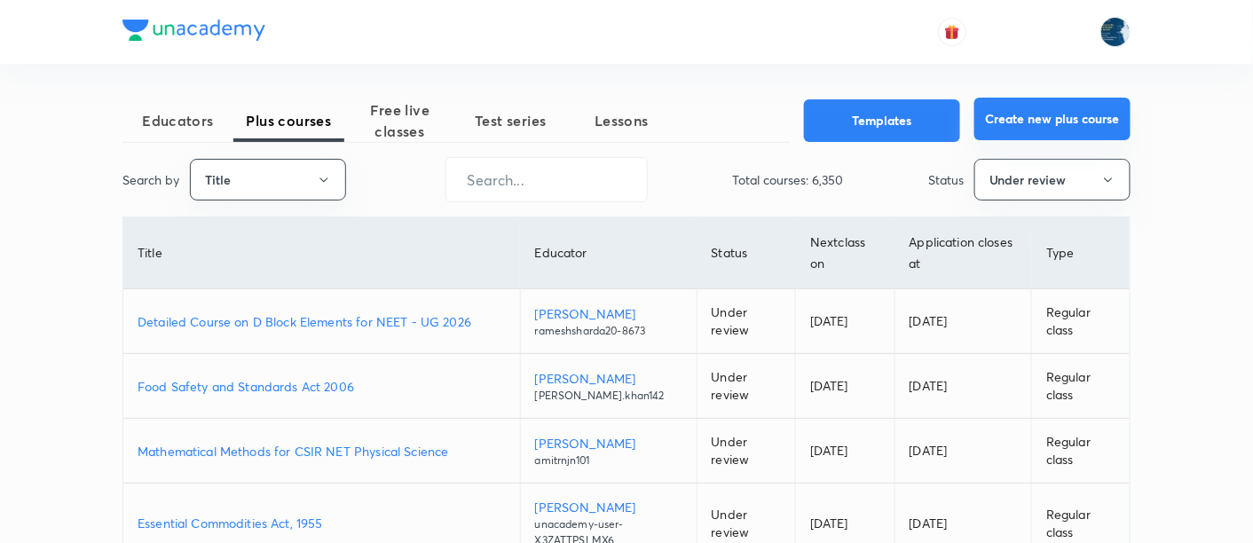
click at [1060, 121] on button "Create new plus course" at bounding box center [1052, 119] width 156 height 43
click at [186, 126] on span "Educators" at bounding box center [177, 120] width 111 height 21
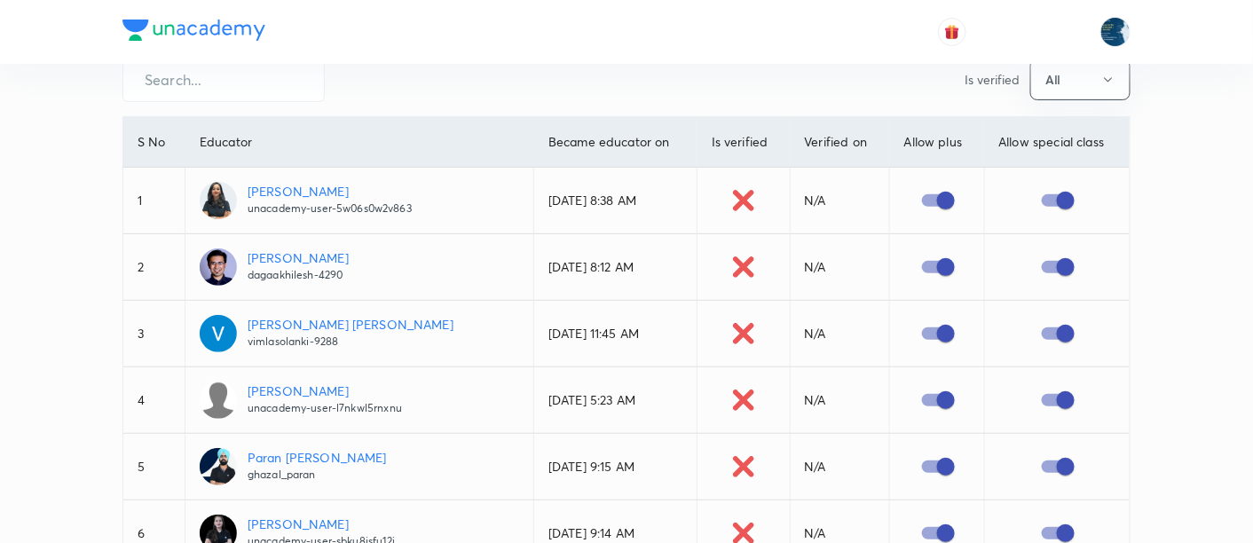
scroll to position [131, 0]
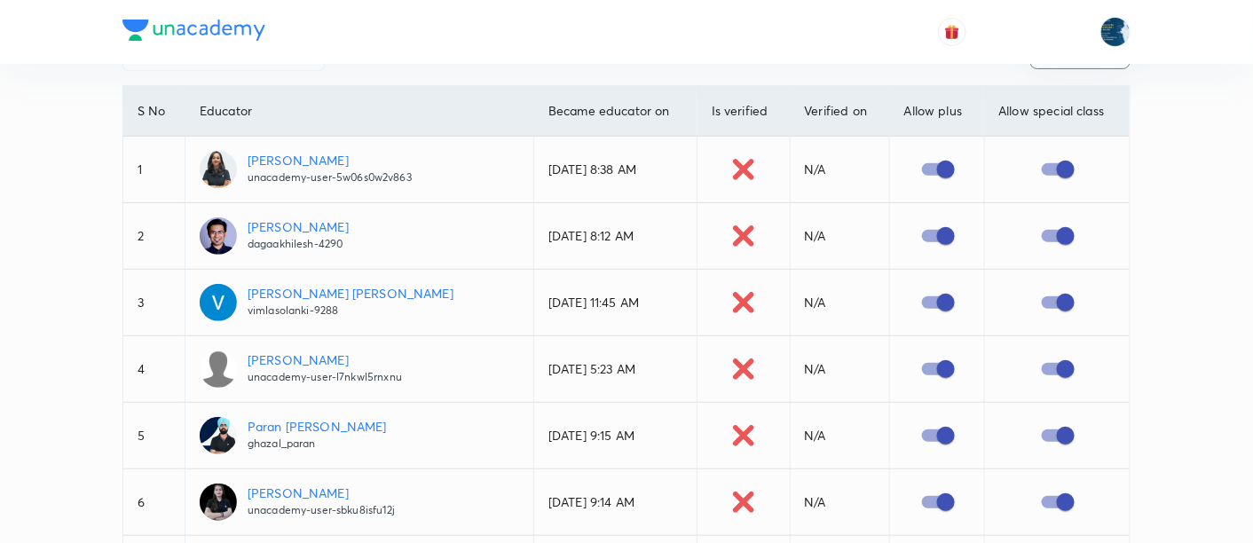
click at [286, 176] on p "unacademy-user-5w06s0w2v863" at bounding box center [330, 177] width 164 height 16
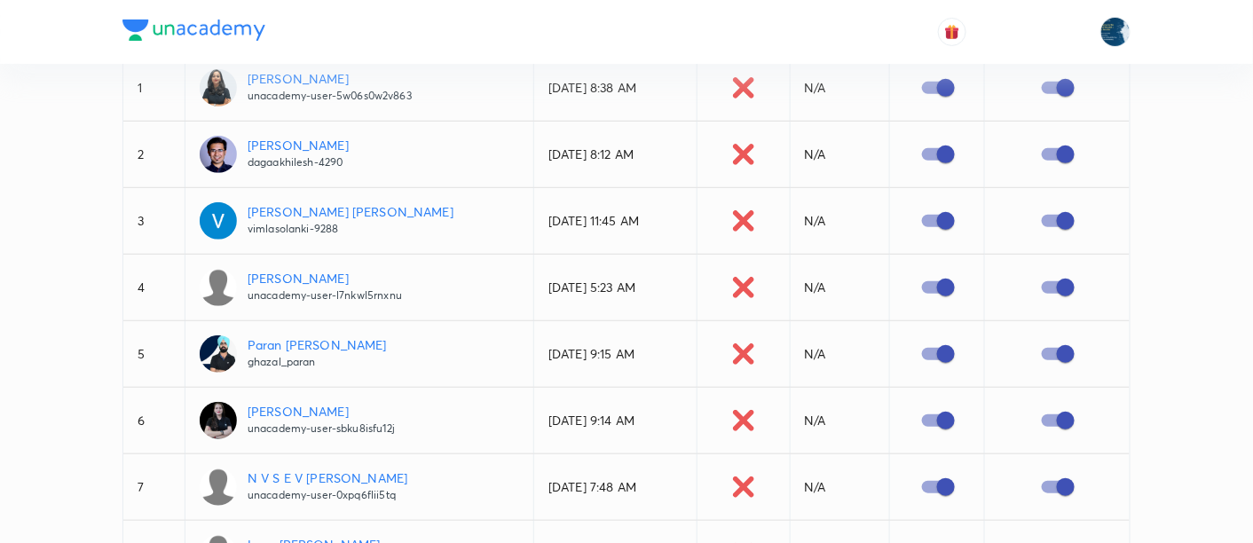
scroll to position [263, 0]
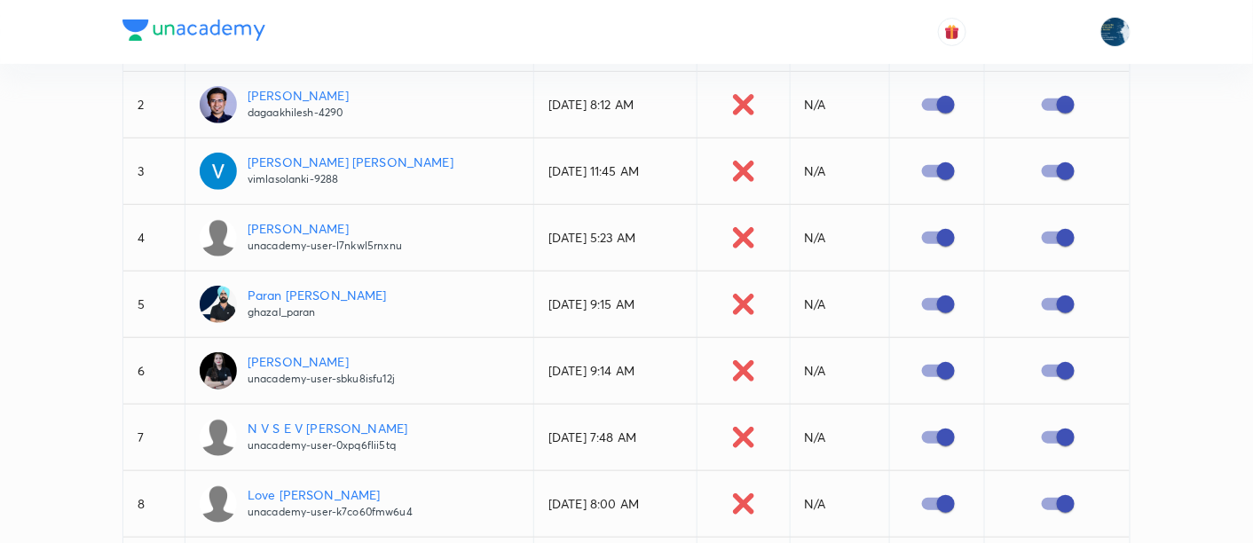
click at [286, 155] on p "[PERSON_NAME] [PERSON_NAME]" at bounding box center [351, 162] width 206 height 19
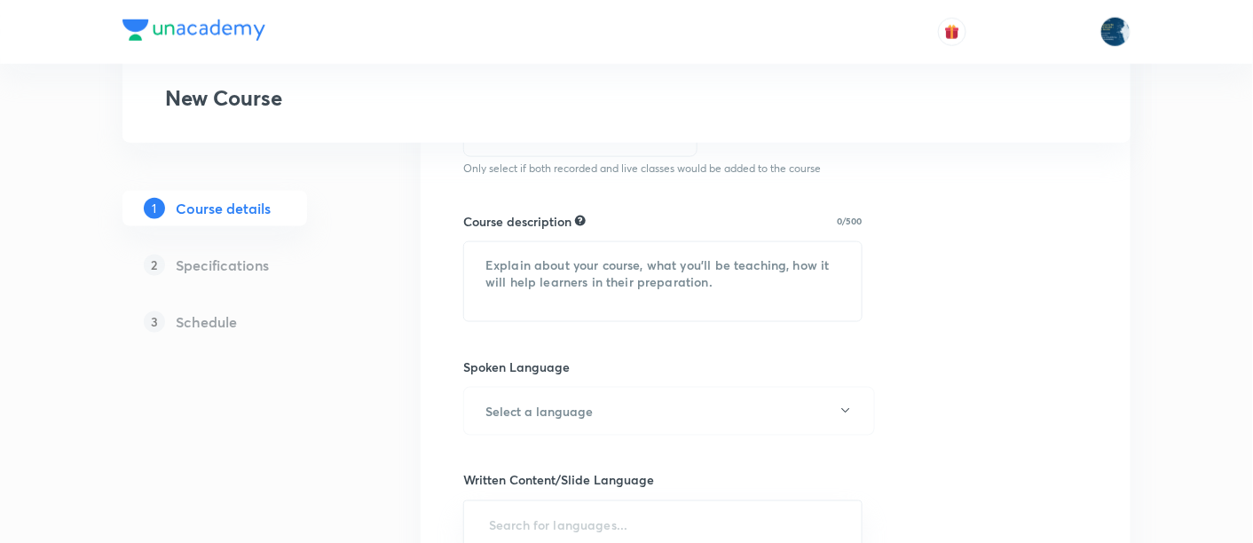
scroll to position [394, 0]
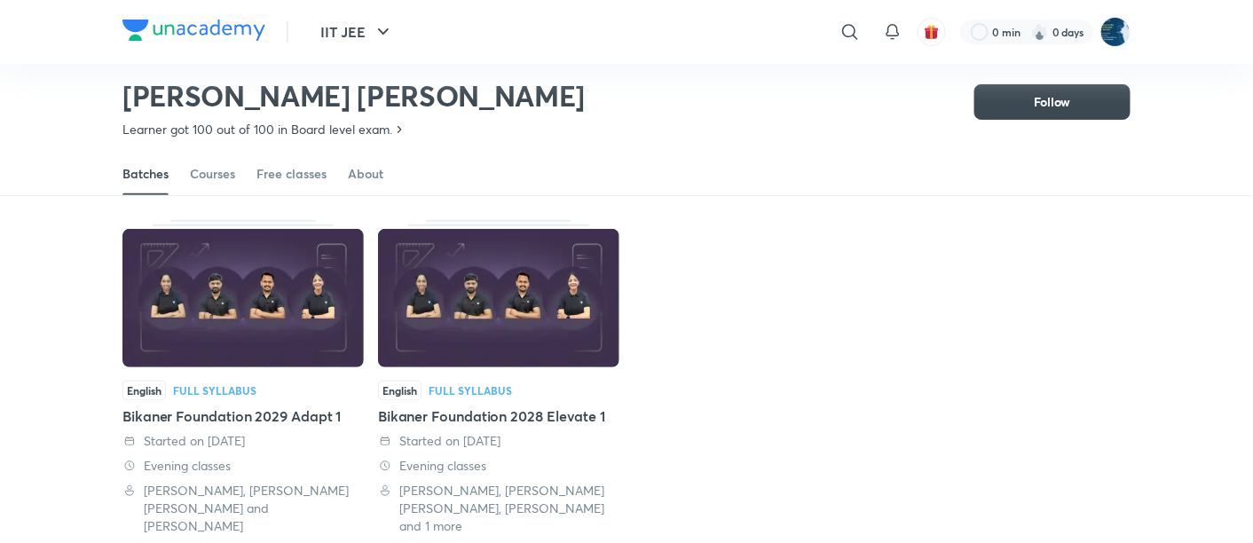
click at [497, 83] on div "[PERSON_NAME] [PERSON_NAME] Learner got 100 out of 100 in Board level exam. Fol…" at bounding box center [626, 94] width 1008 height 115
